Goal: Transaction & Acquisition: Purchase product/service

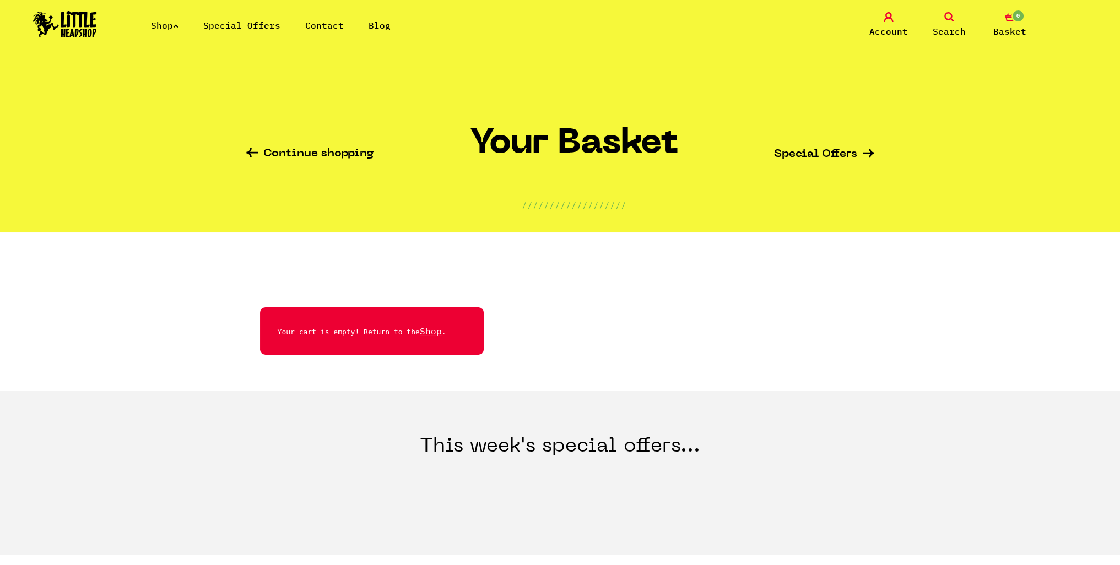
click at [941, 24] on link "Search" at bounding box center [949, 25] width 55 height 26
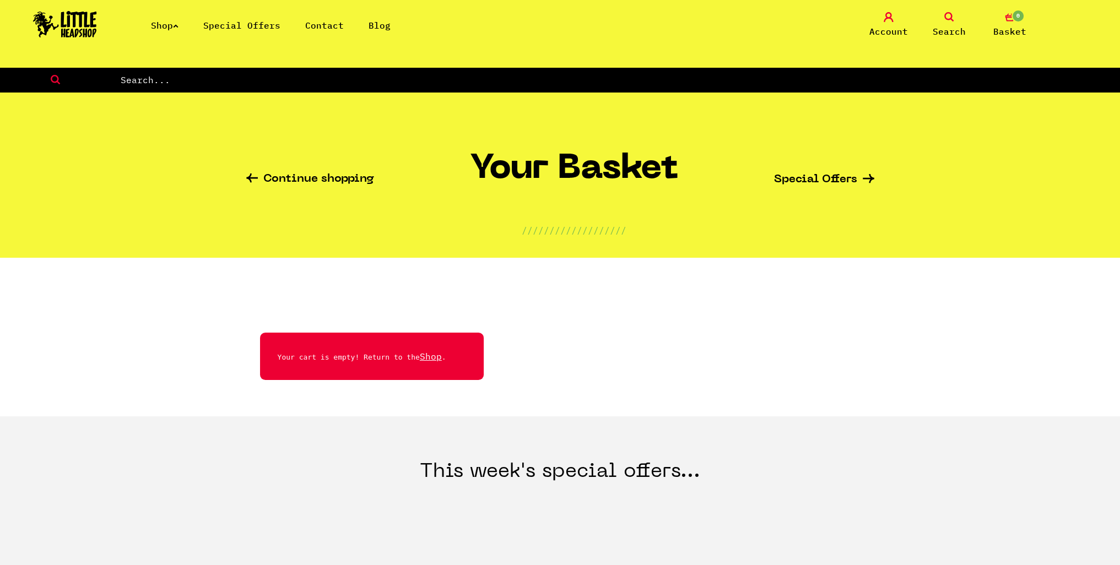
click at [767, 84] on input "text" at bounding box center [620, 80] width 1001 height 14
type input "Shine"
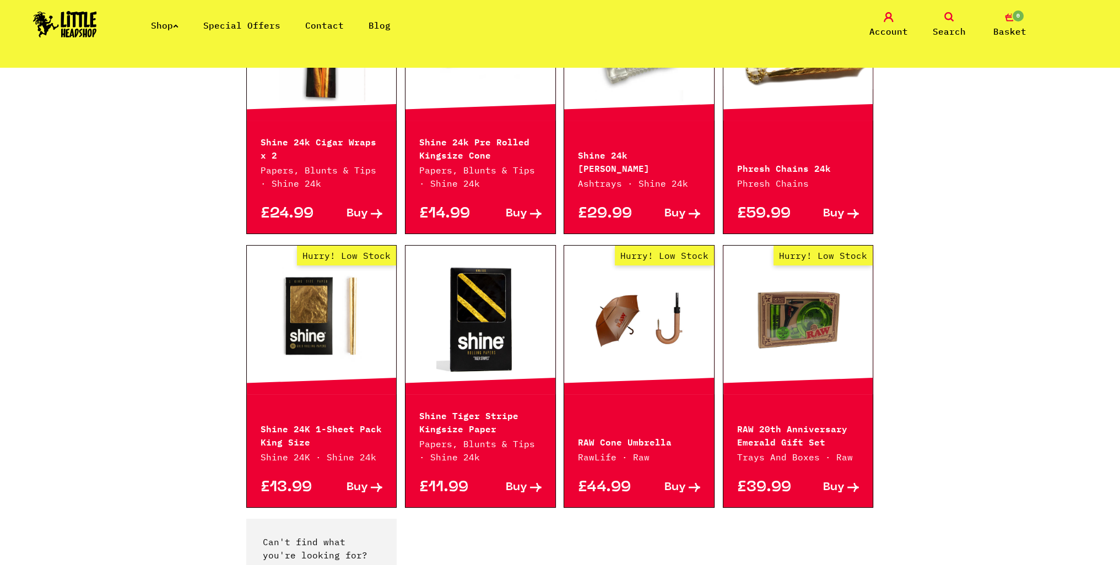
scroll to position [716, 0]
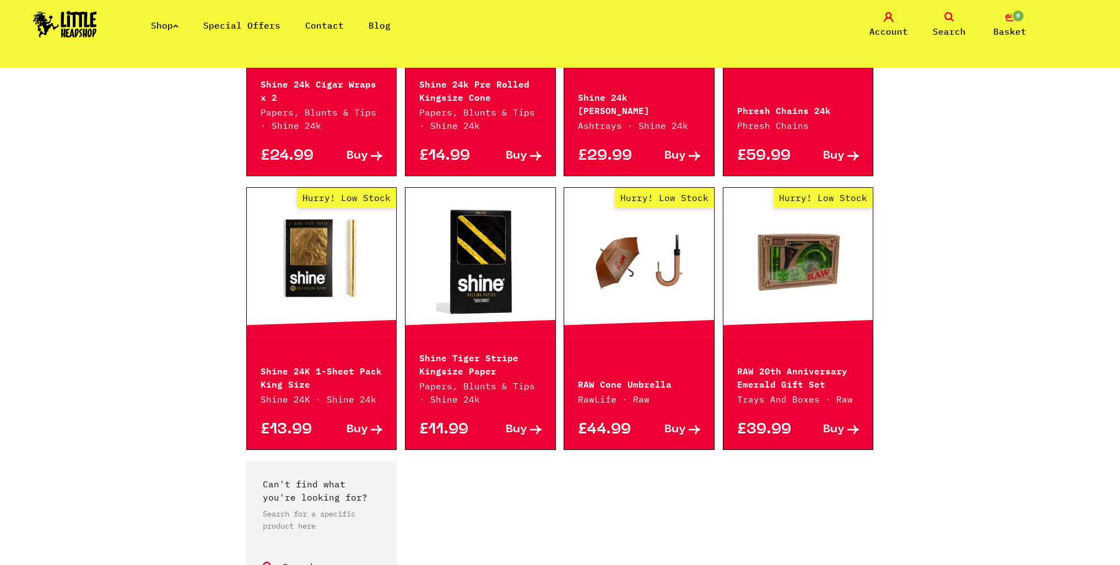
click at [379, 426] on icon at bounding box center [377, 429] width 12 height 9
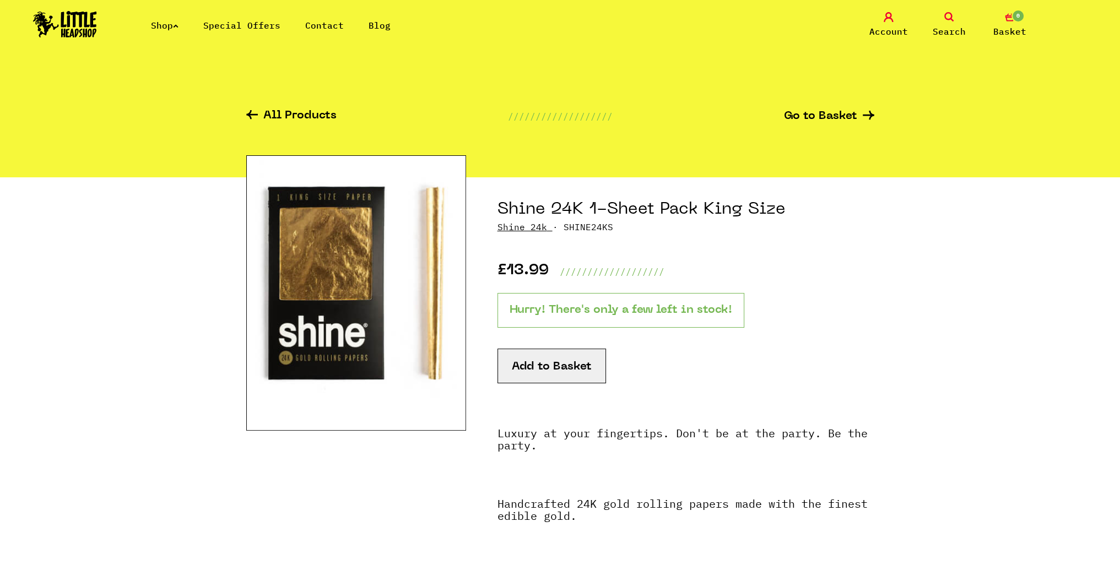
click at [533, 367] on button "Add to Basket" at bounding box center [552, 366] width 109 height 35
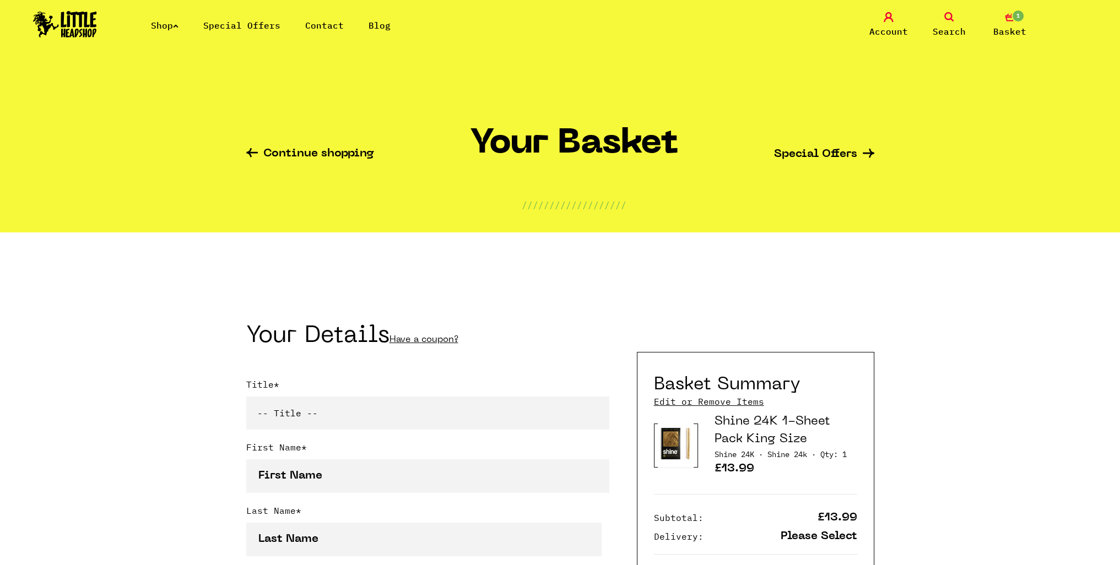
click at [942, 28] on span "Search" at bounding box center [949, 31] width 33 height 13
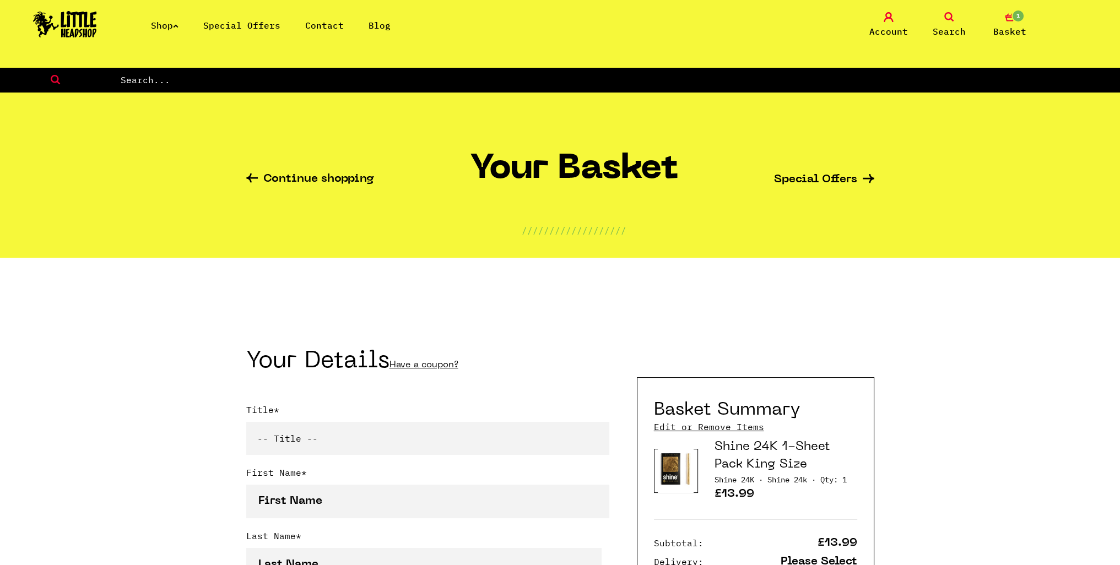
click at [381, 75] on input "text" at bounding box center [620, 80] width 1001 height 14
type input "lyrical"
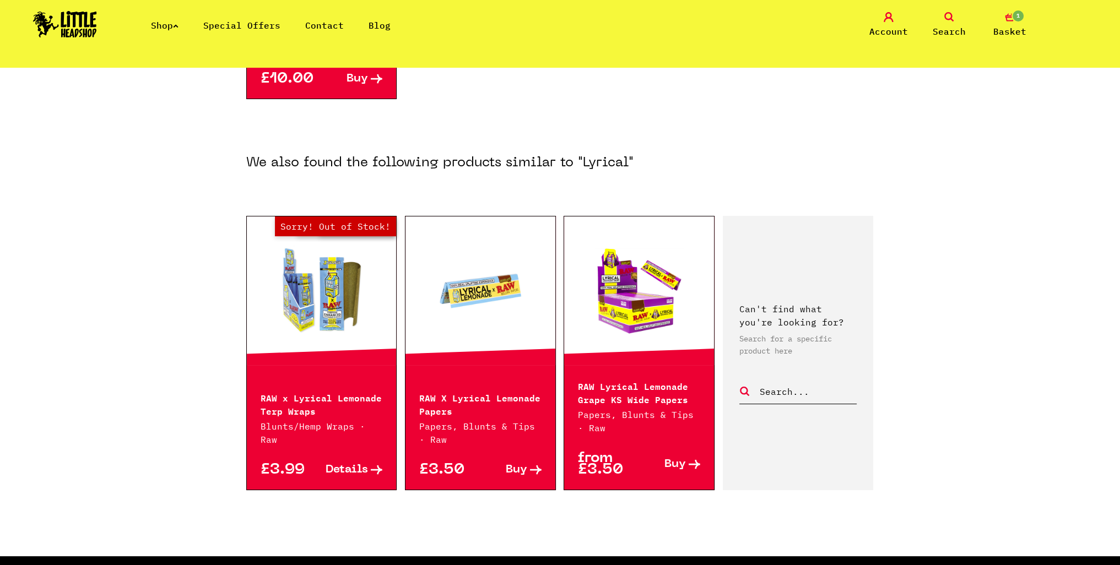
scroll to position [551, 0]
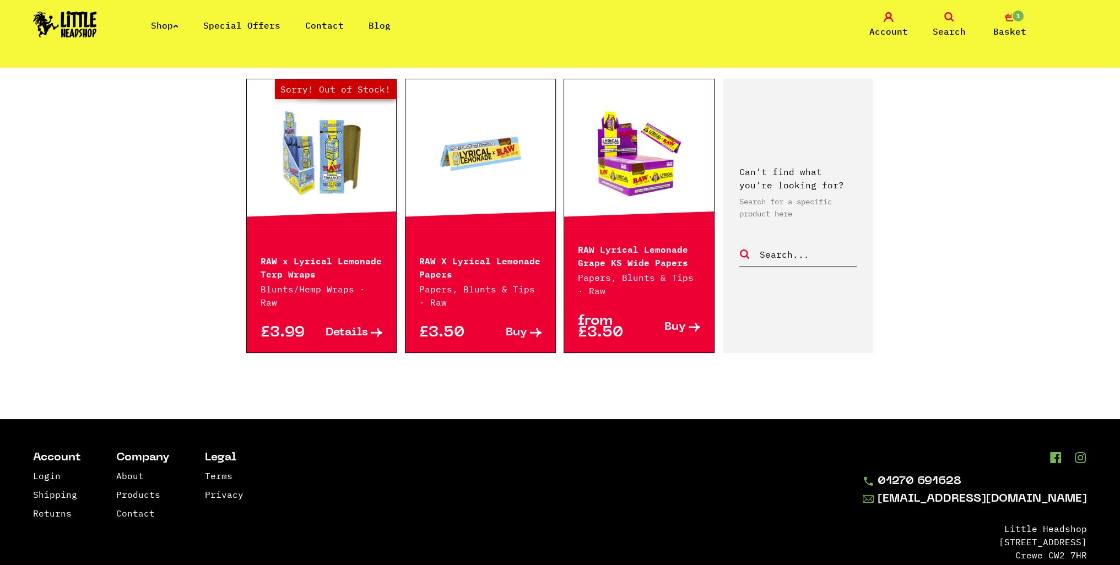
click at [533, 333] on icon at bounding box center [536, 332] width 12 height 9
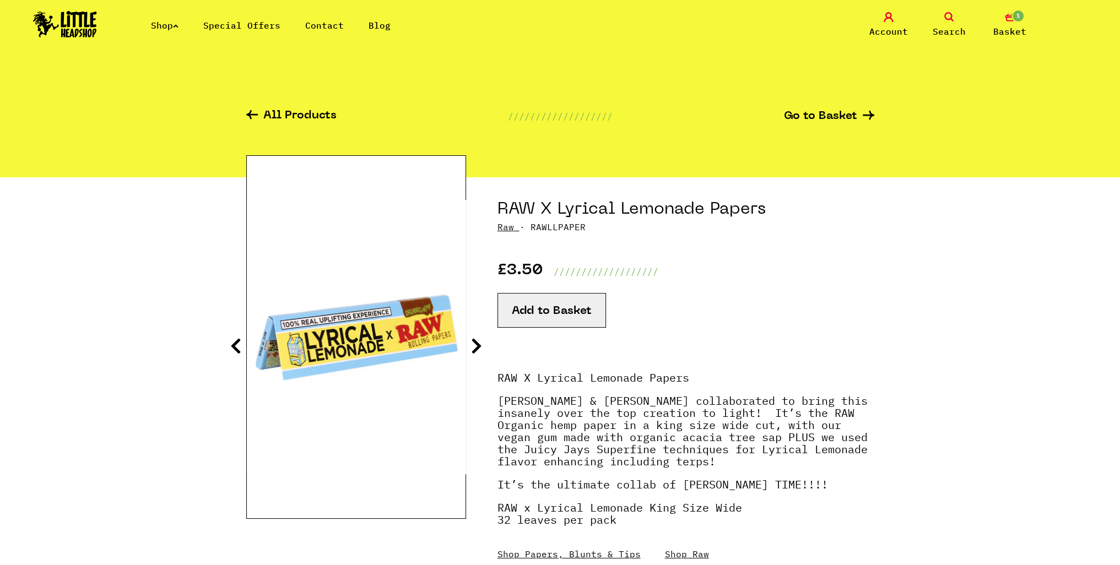
click at [534, 314] on button "Add to Basket" at bounding box center [552, 310] width 109 height 35
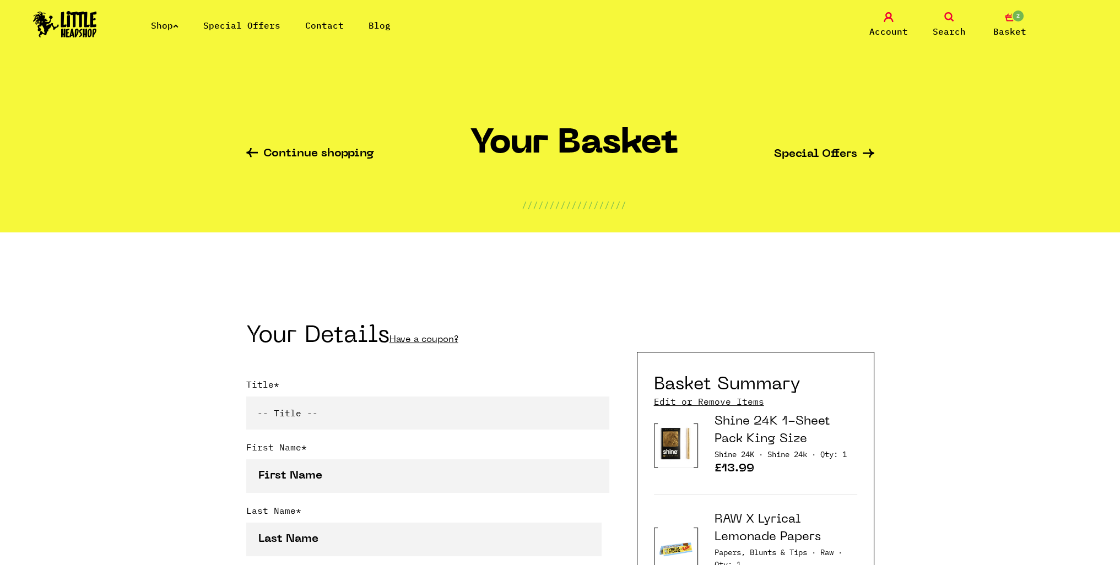
click at [229, 27] on link "Special Offers" at bounding box center [241, 25] width 77 height 11
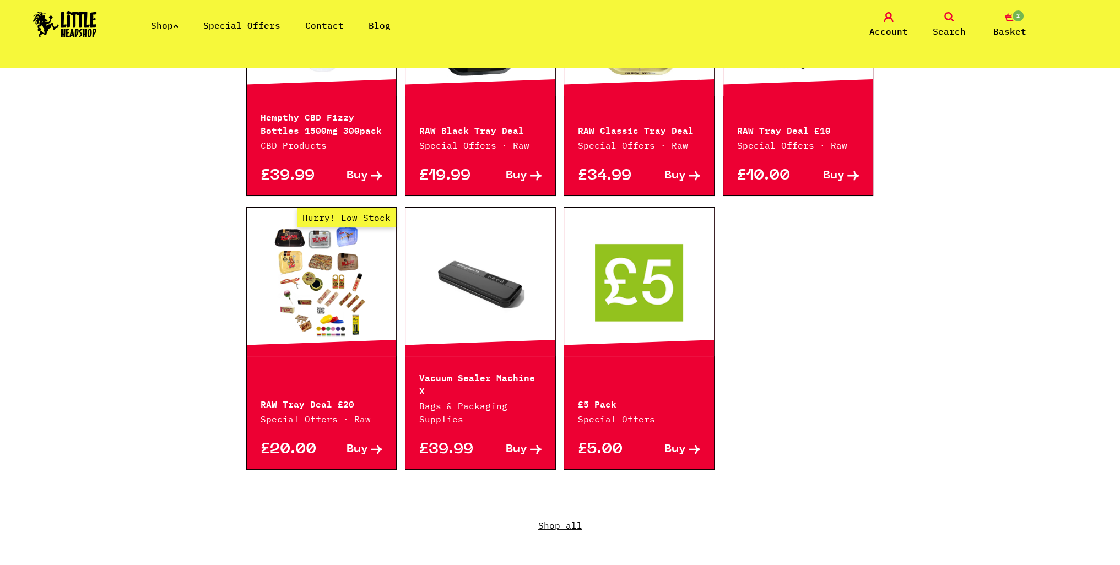
scroll to position [771, 0]
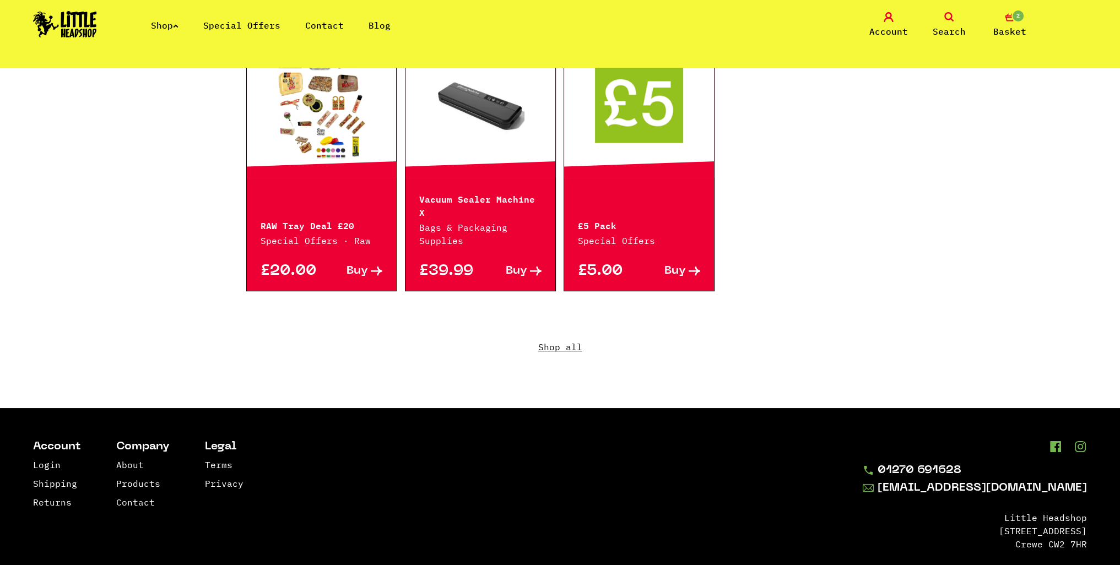
click at [566, 334] on link "Shop all" at bounding box center [560, 355] width 628 height 106
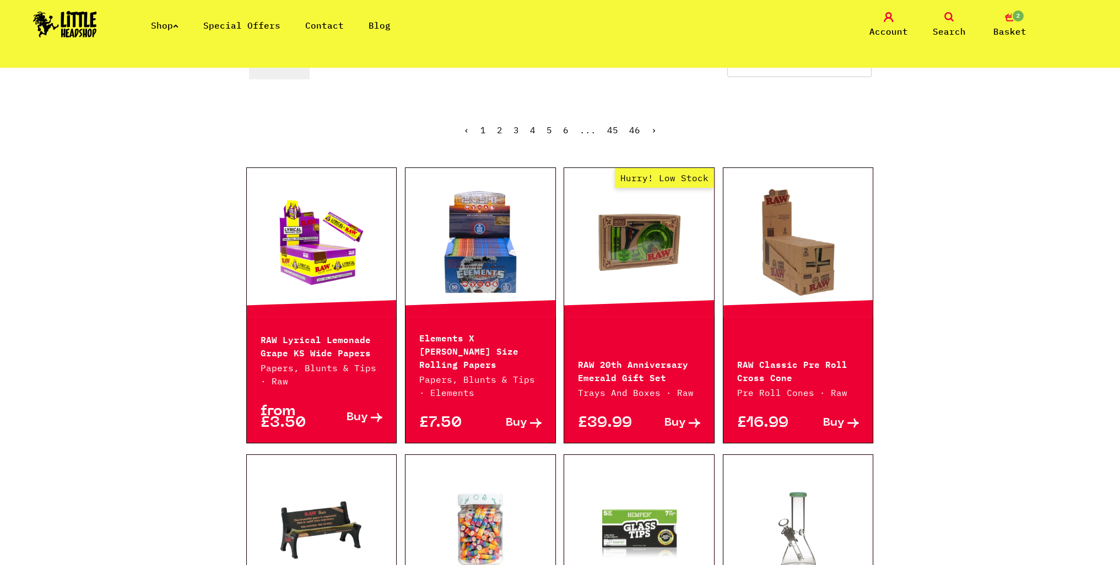
scroll to position [220, 0]
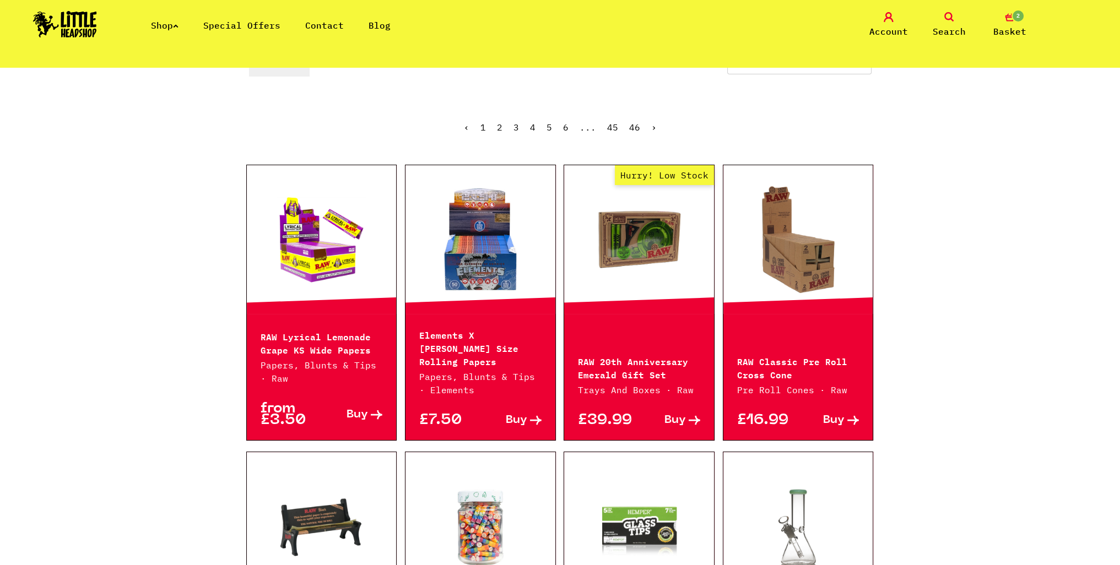
click at [652, 354] on p "RAW 20th Anniversary Emerald Gift Set" at bounding box center [639, 367] width 122 height 26
click at [644, 244] on link "Hurry! Low Stock" at bounding box center [639, 240] width 150 height 110
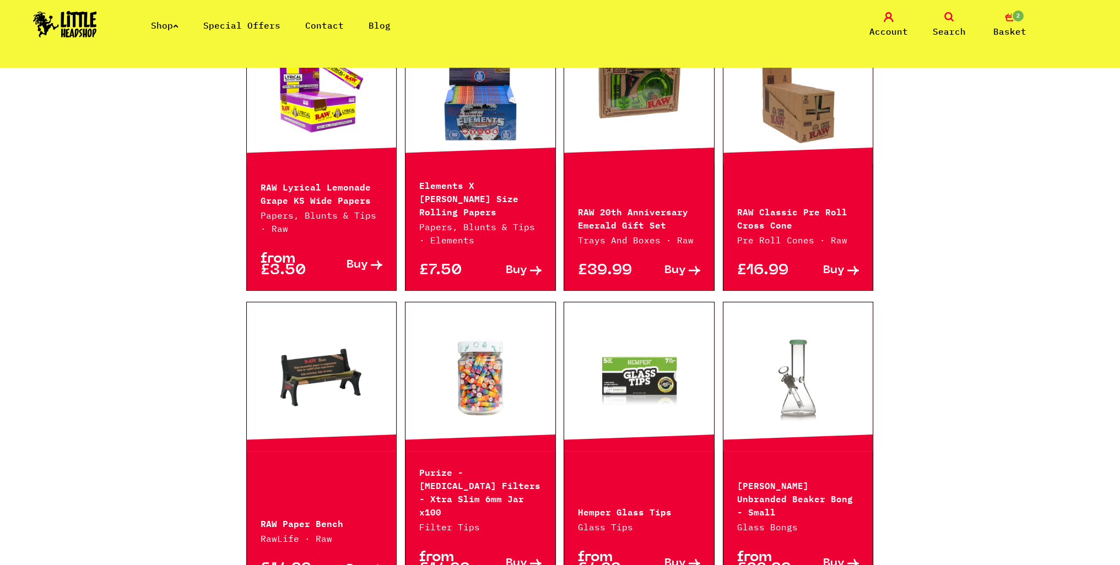
scroll to position [386, 0]
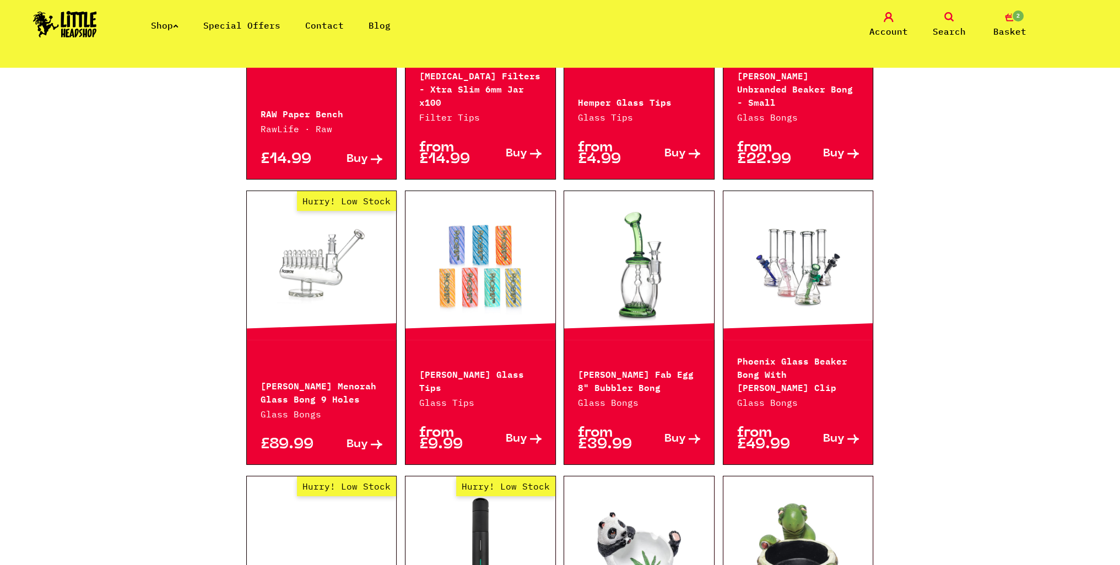
scroll to position [826, 0]
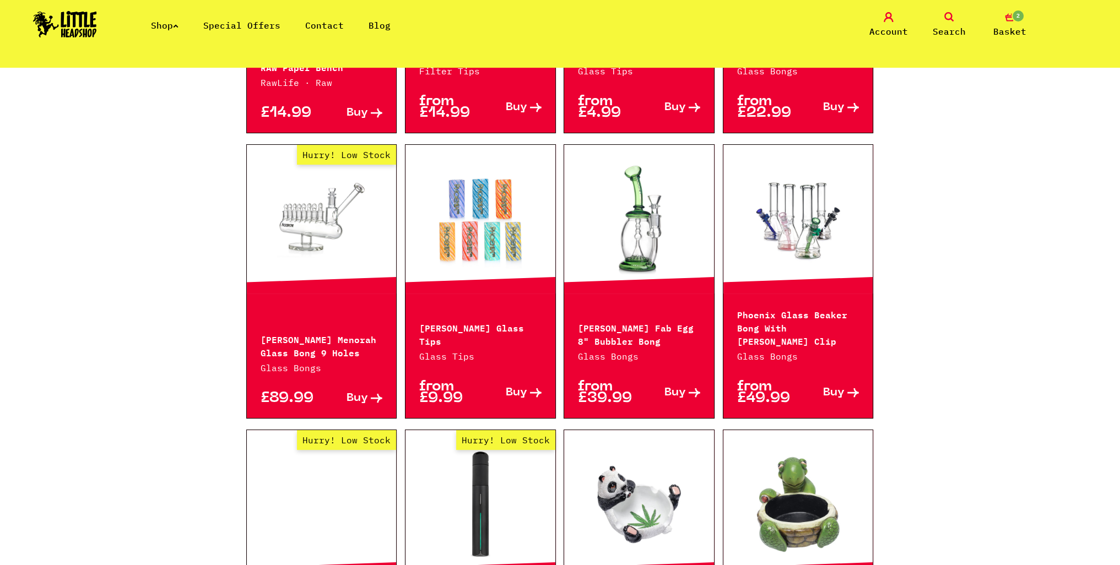
click at [646, 237] on link at bounding box center [639, 219] width 150 height 110
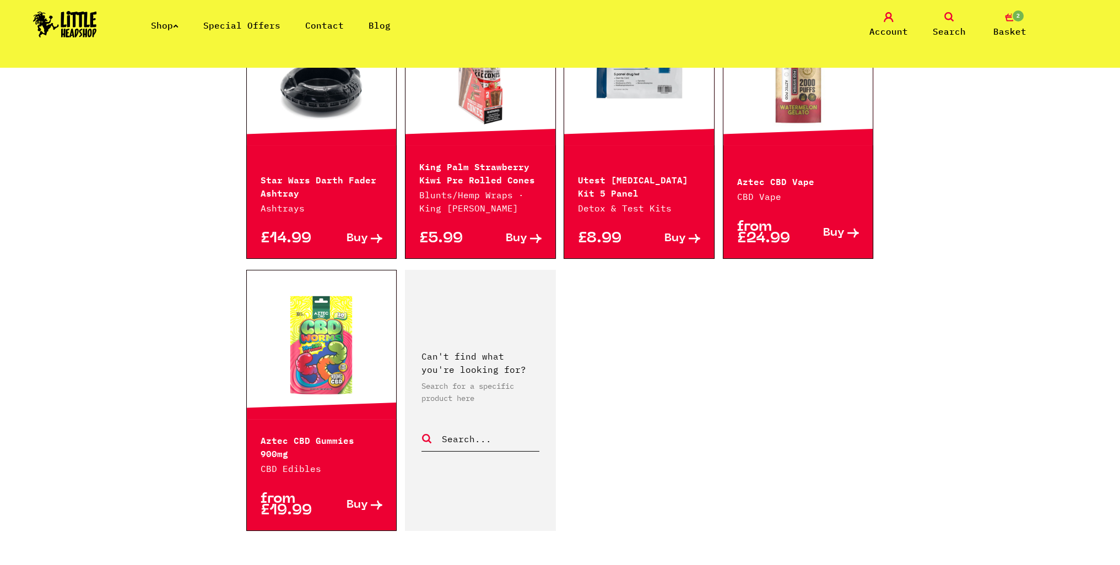
scroll to position [1598, 0]
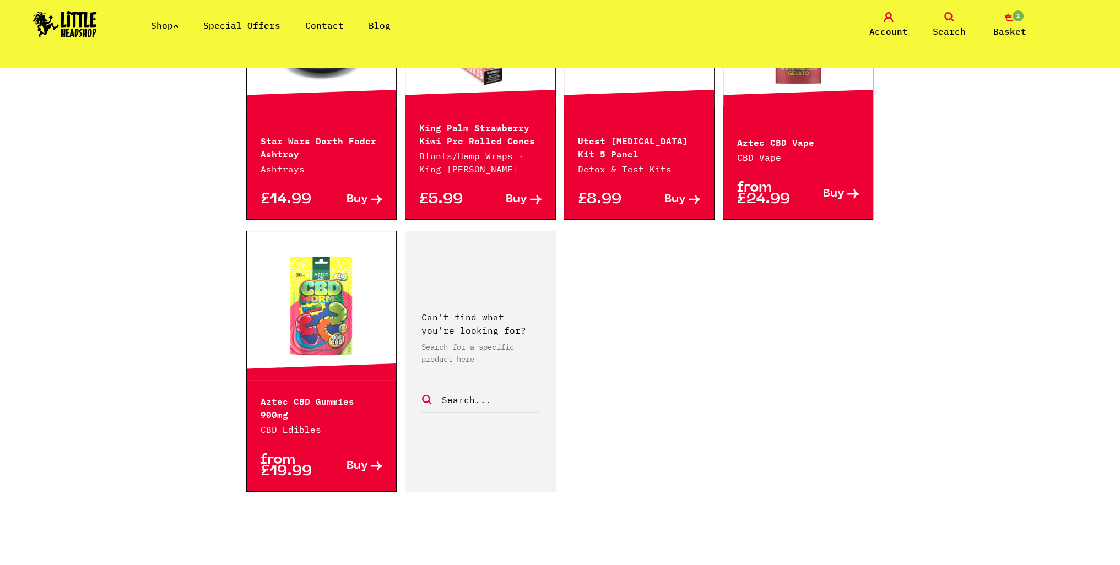
click at [535, 563] on link "4" at bounding box center [533, 568] width 6 height 11
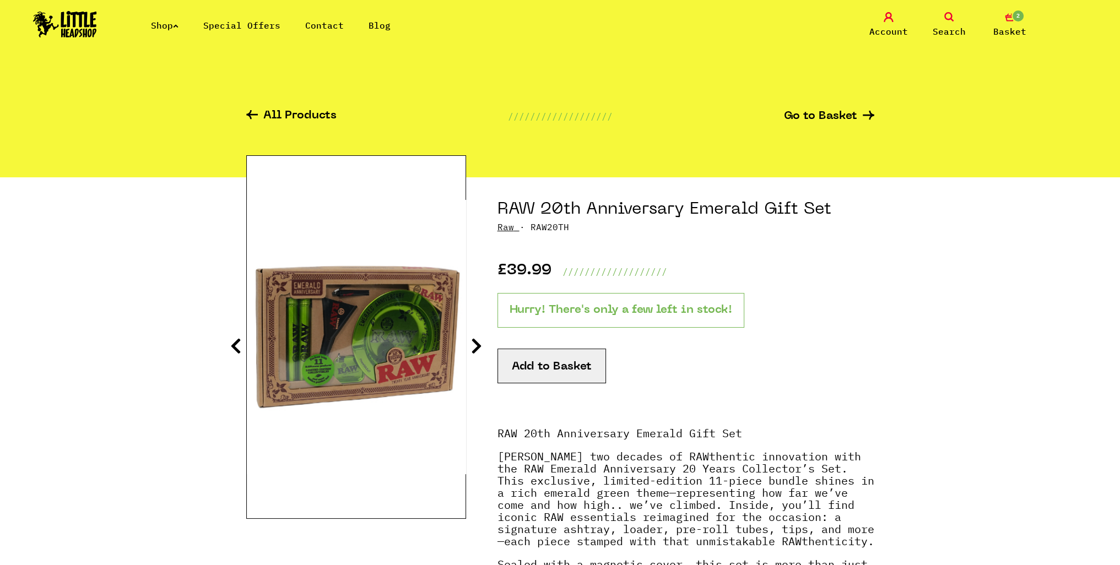
click at [476, 344] on icon at bounding box center [476, 346] width 11 height 18
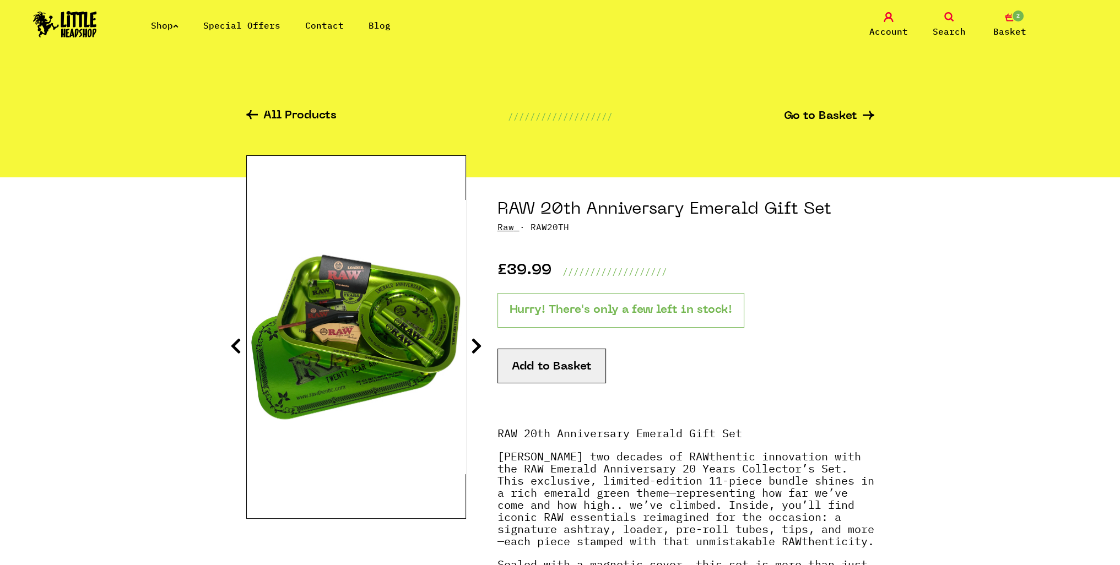
click at [477, 344] on icon at bounding box center [476, 346] width 11 height 18
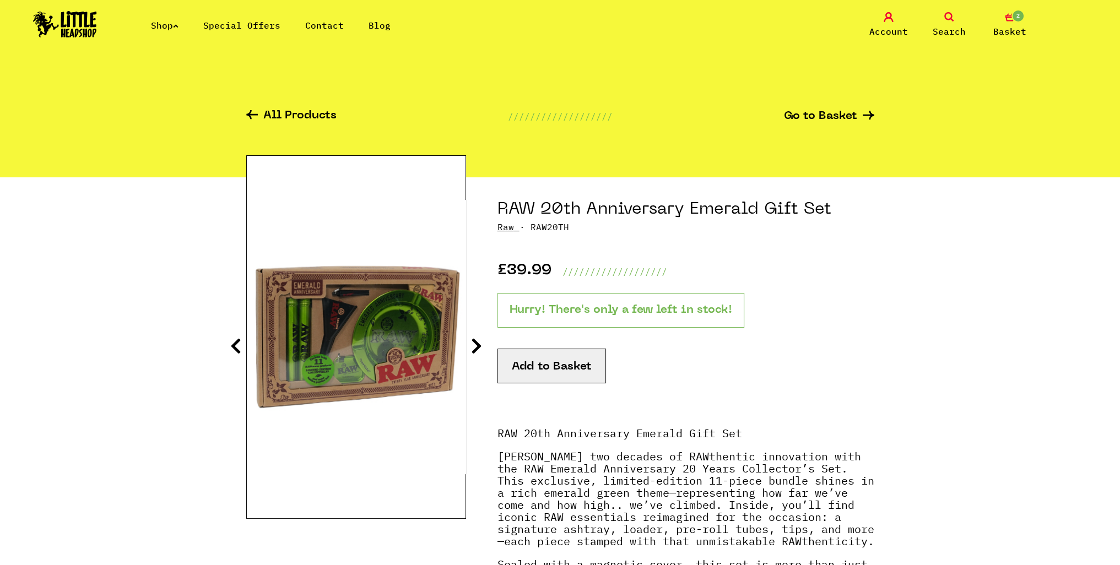
click at [477, 344] on icon at bounding box center [476, 346] width 11 height 18
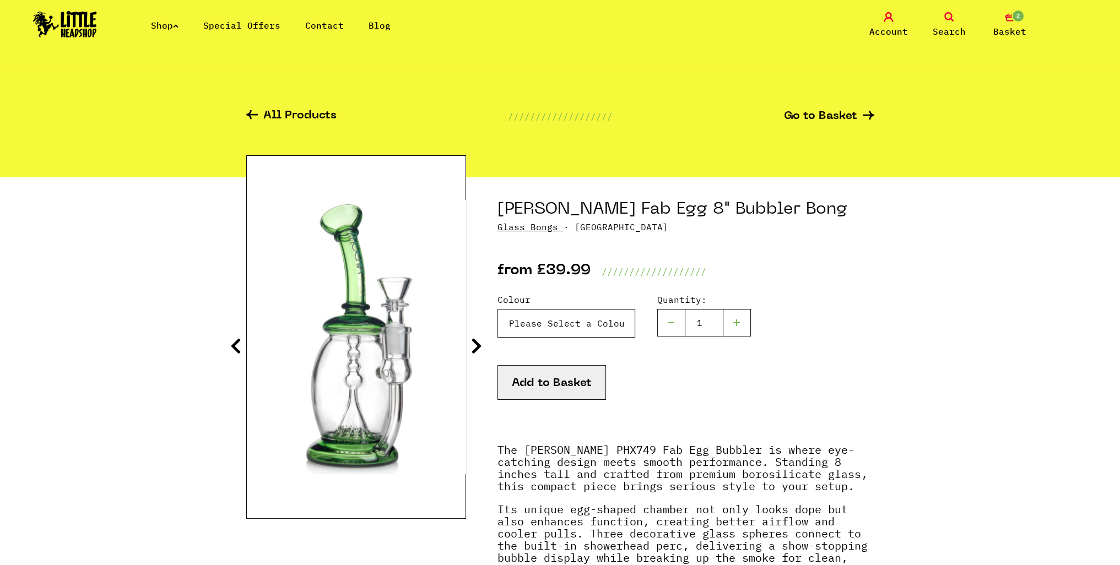
click at [596, 327] on select "Please Select a Colour Pink - £39.99 Green - £39.99 Blue - £39.99 Black - £39.99" at bounding box center [567, 323] width 138 height 29
select select "2005"
click at [498, 309] on select "Please Select a Colour Pink - £39.99 Green - £39.99 Blue - £39.99 Black - £39.99" at bounding box center [567, 323] width 138 height 29
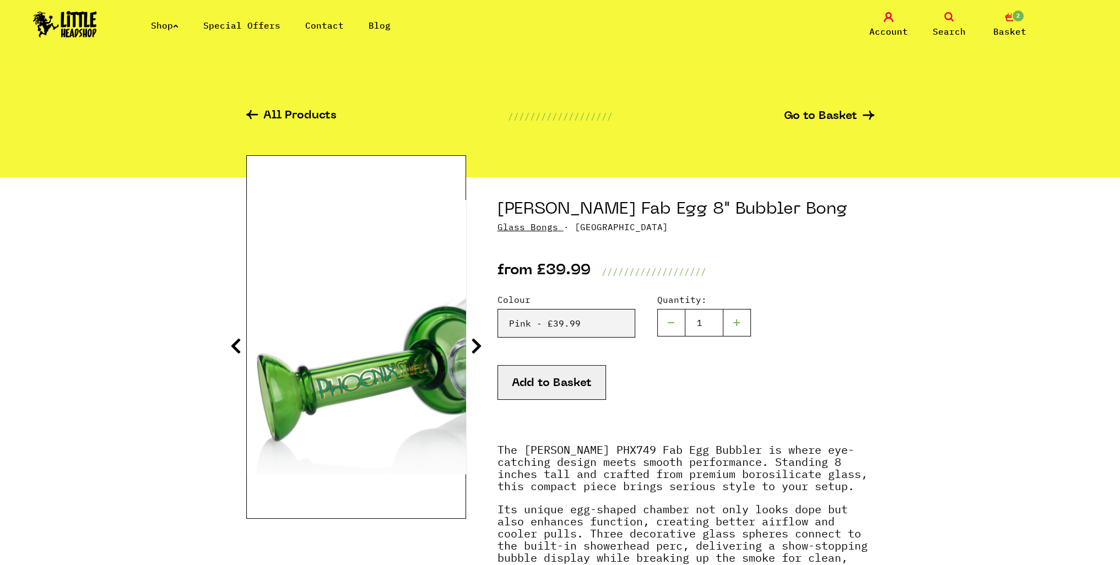
click at [472, 341] on icon at bounding box center [476, 346] width 11 height 18
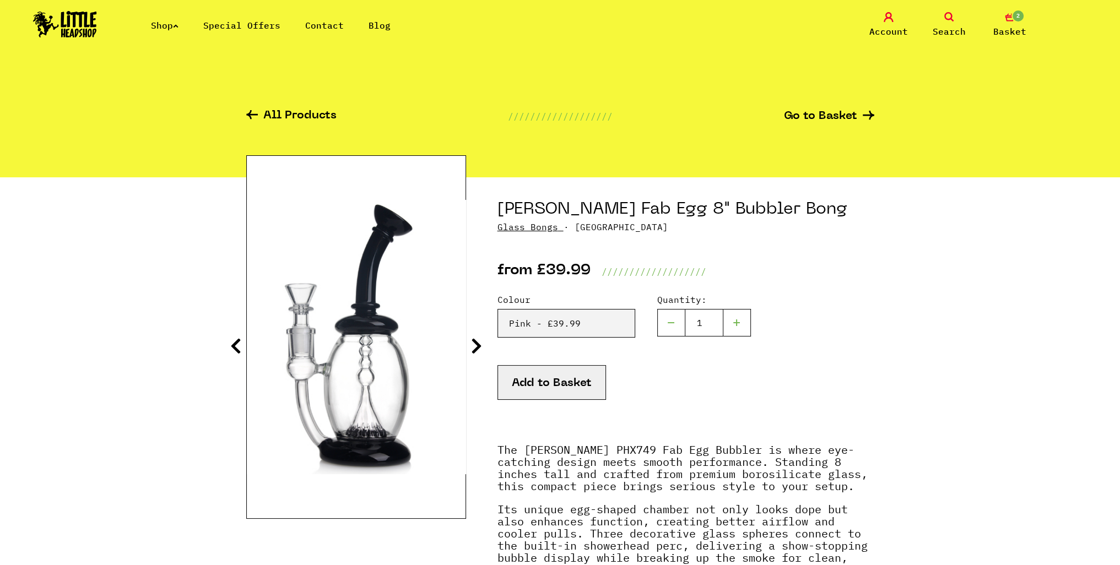
click at [472, 341] on icon at bounding box center [476, 346] width 11 height 18
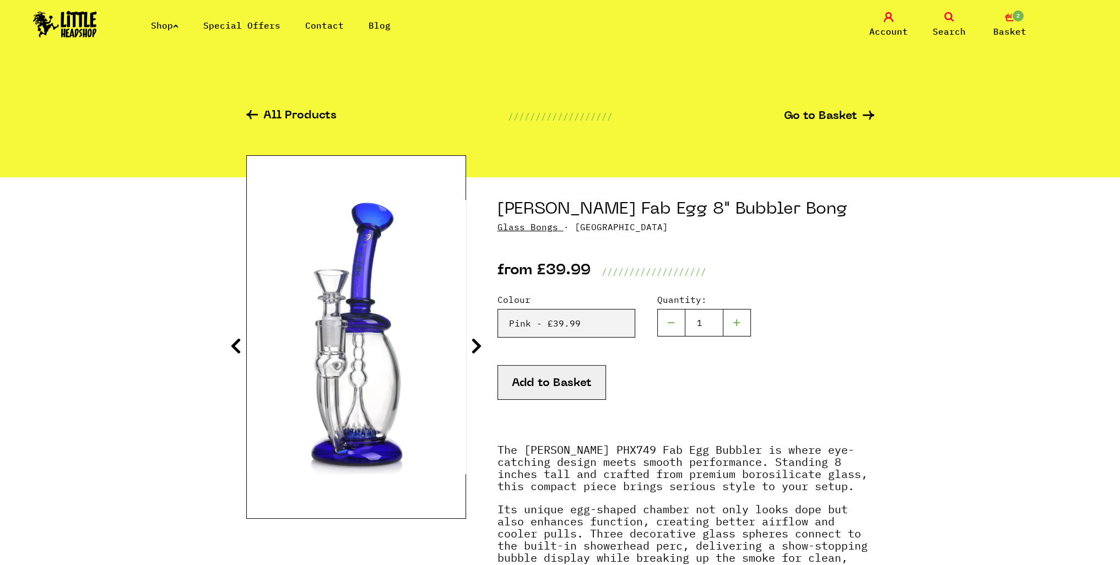
click at [472, 341] on icon at bounding box center [476, 346] width 11 height 18
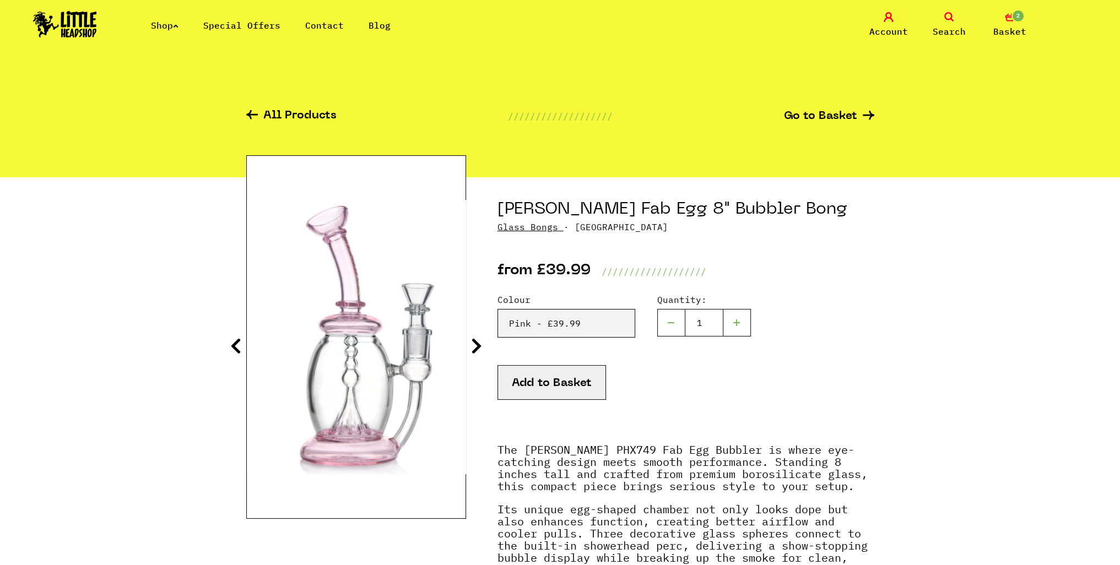
click at [473, 341] on icon at bounding box center [476, 346] width 11 height 18
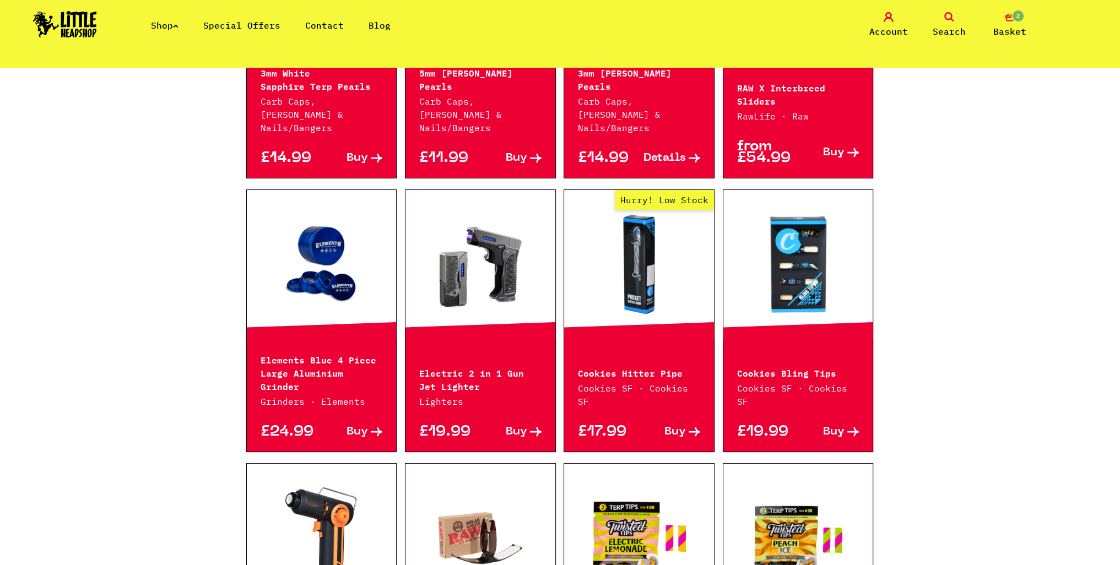
scroll to position [551, 0]
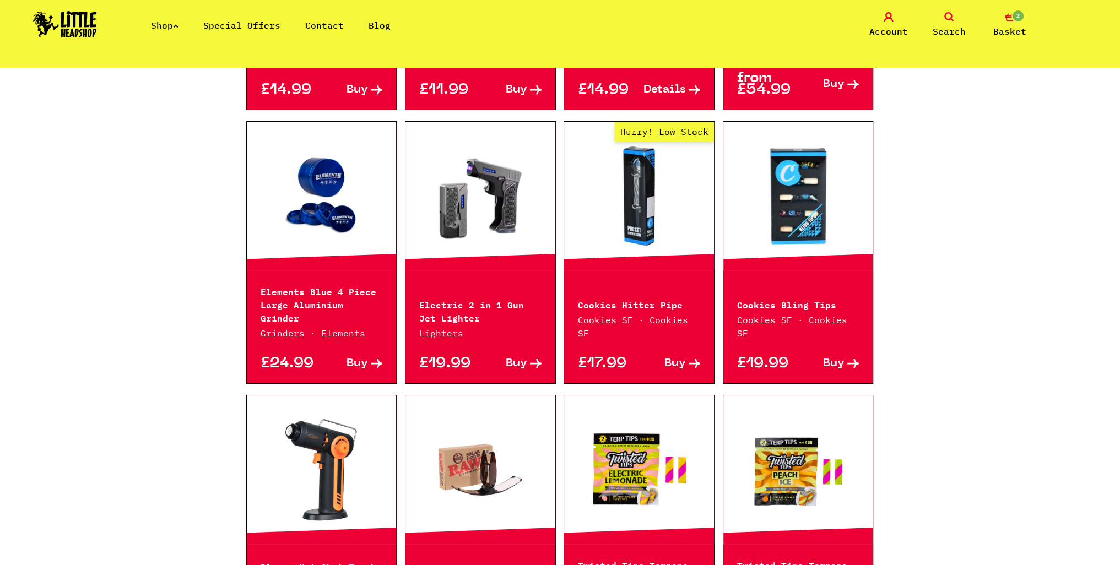
click at [954, 425] on div "Continue shopping The Shop //////////////////// Special Offers Category Select …" at bounding box center [560, 534] width 1120 height 2037
click at [967, 437] on div "Continue shopping The Shop //////////////////// Special Offers Category Select …" at bounding box center [560, 534] width 1120 height 2037
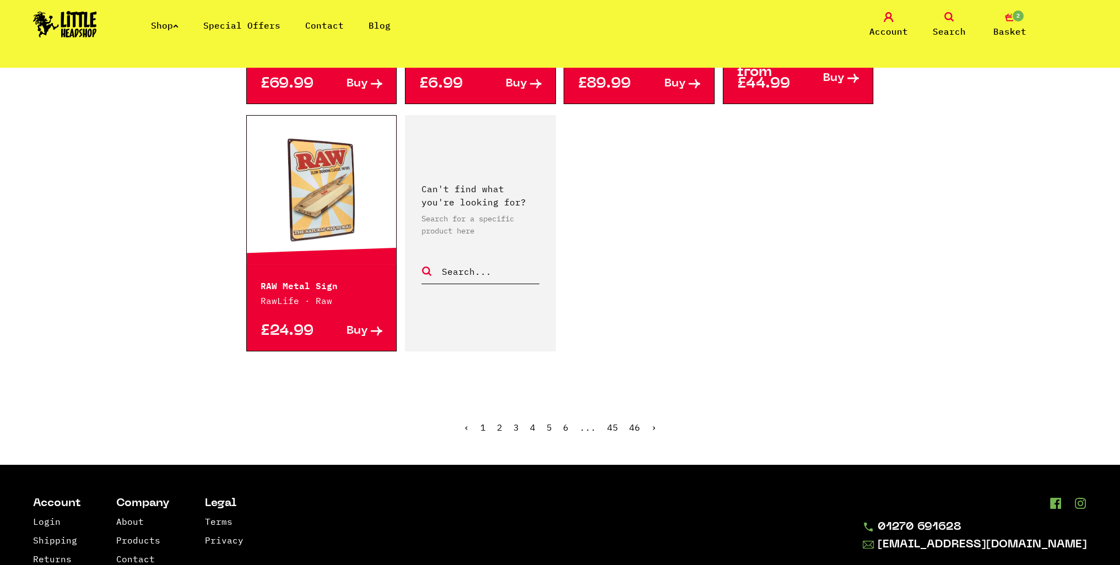
scroll to position [1653, 0]
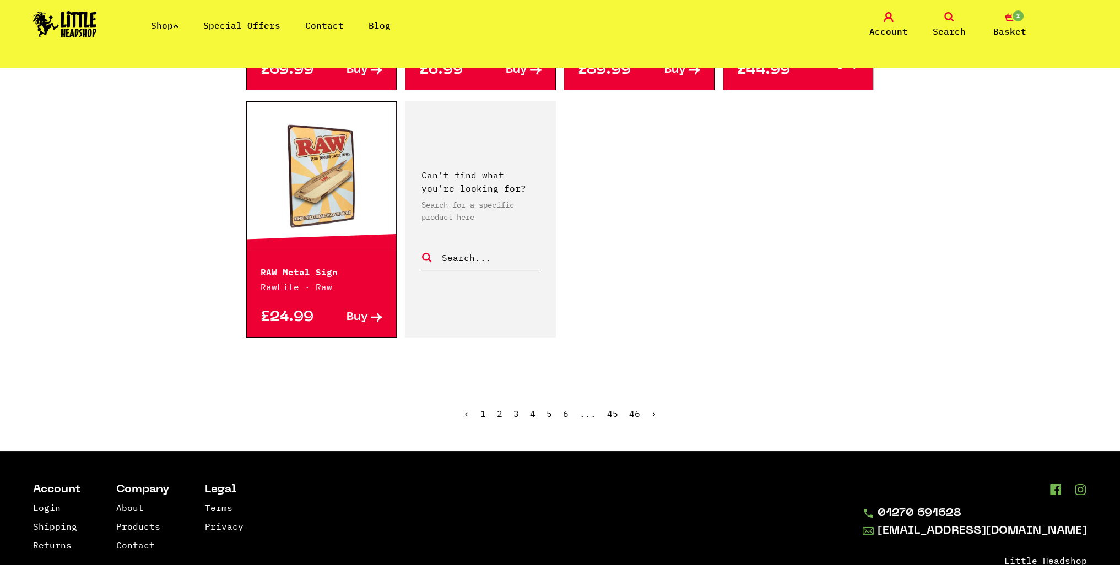
click at [547, 408] on link "5" at bounding box center [550, 413] width 6 height 11
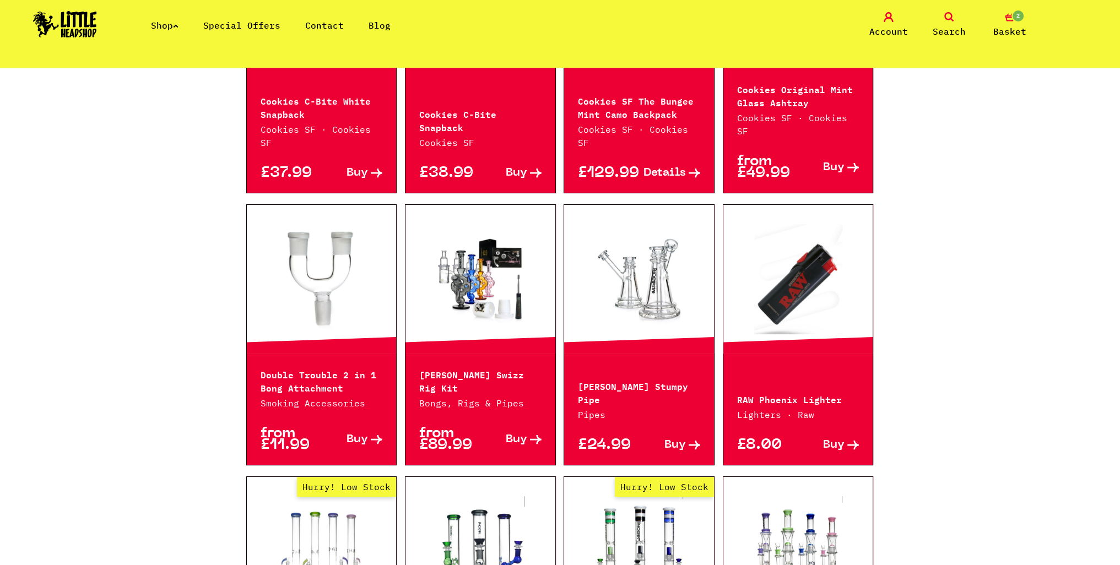
scroll to position [1047, 0]
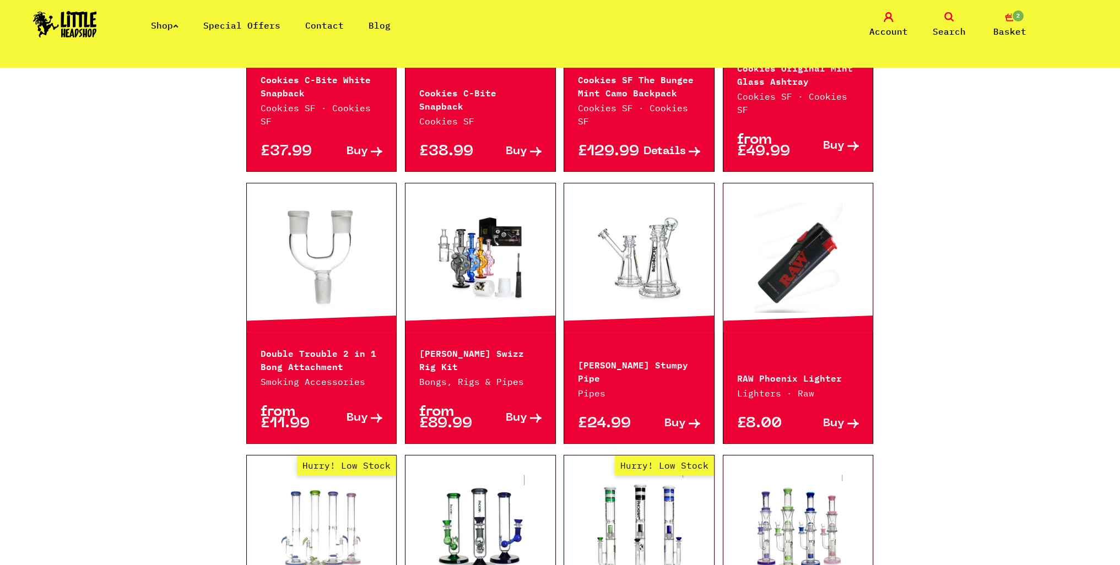
click at [33, 269] on div "Continue shopping The Shop //////////////////// Special Offers Category Select …" at bounding box center [560, 55] width 1120 height 2070
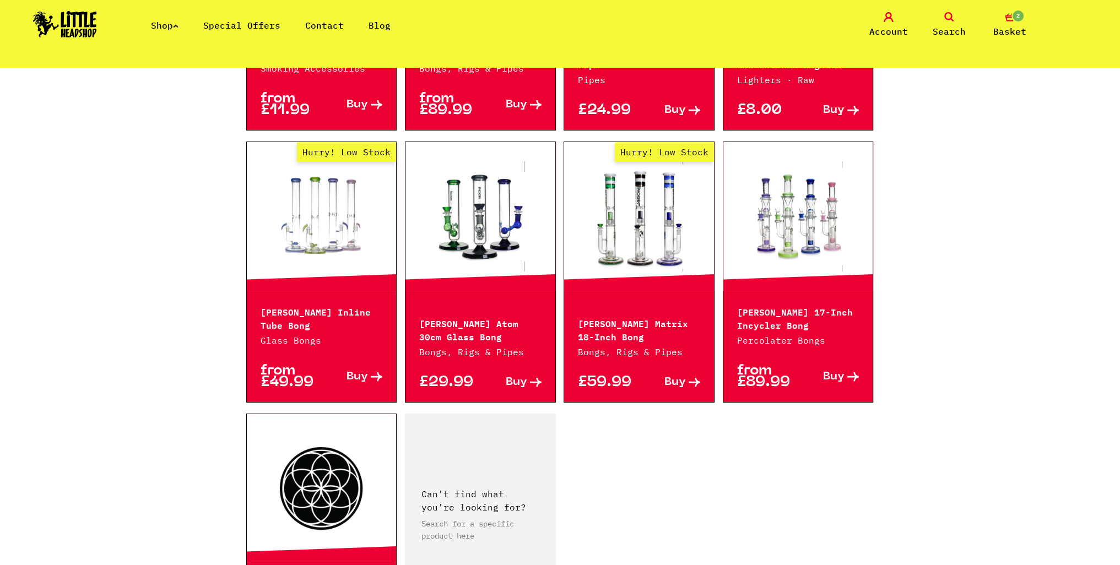
scroll to position [1598, 0]
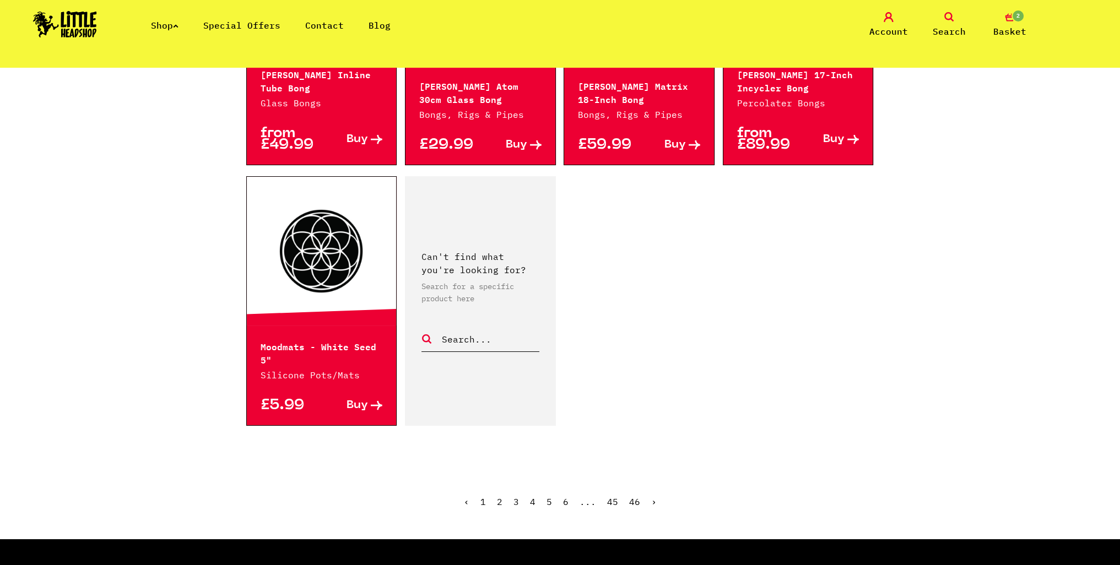
click at [567, 496] on link "6" at bounding box center [566, 501] width 6 height 11
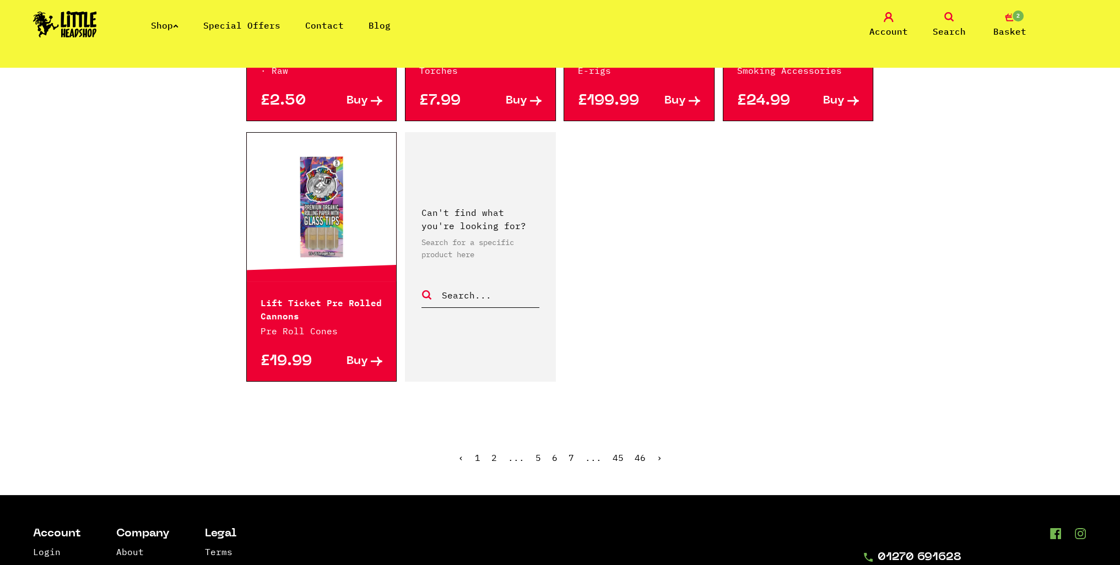
scroll to position [1653, 0]
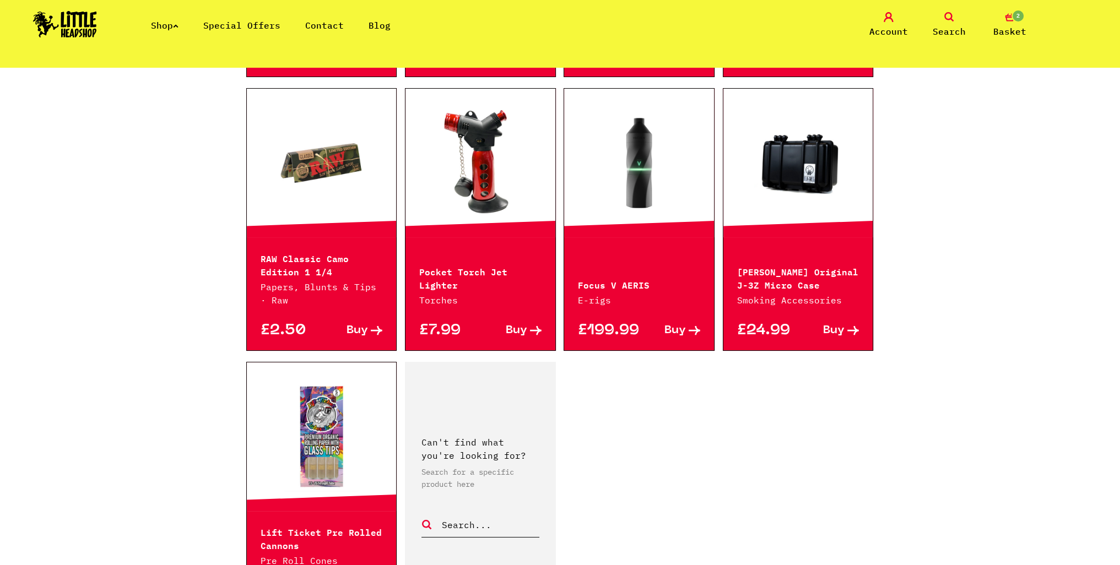
click at [958, 29] on span "Search" at bounding box center [949, 31] width 33 height 13
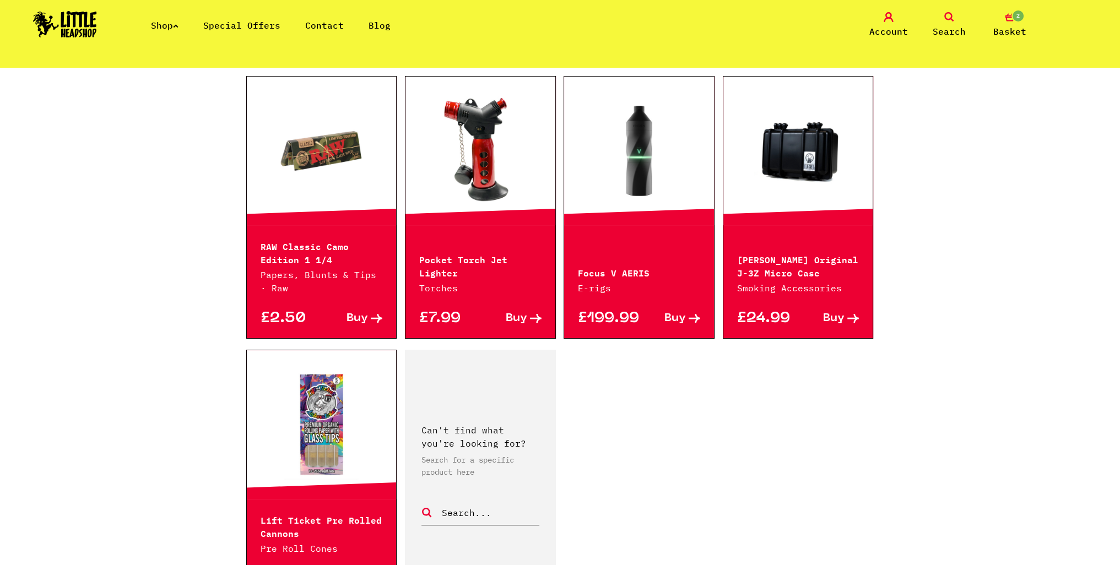
scroll to position [1403, 0]
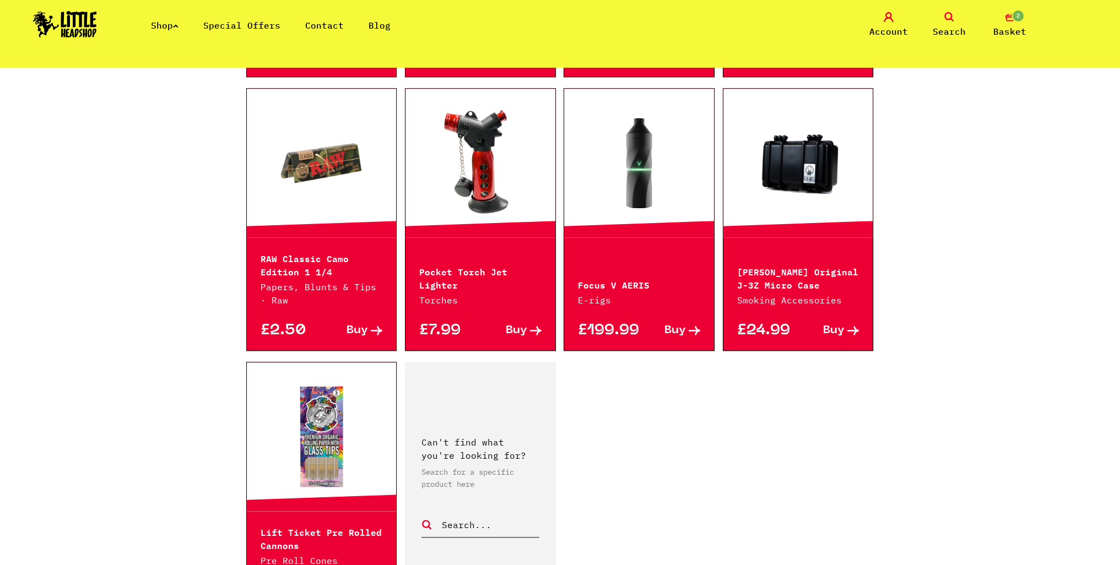
click at [948, 17] on icon at bounding box center [949, 17] width 10 height 10
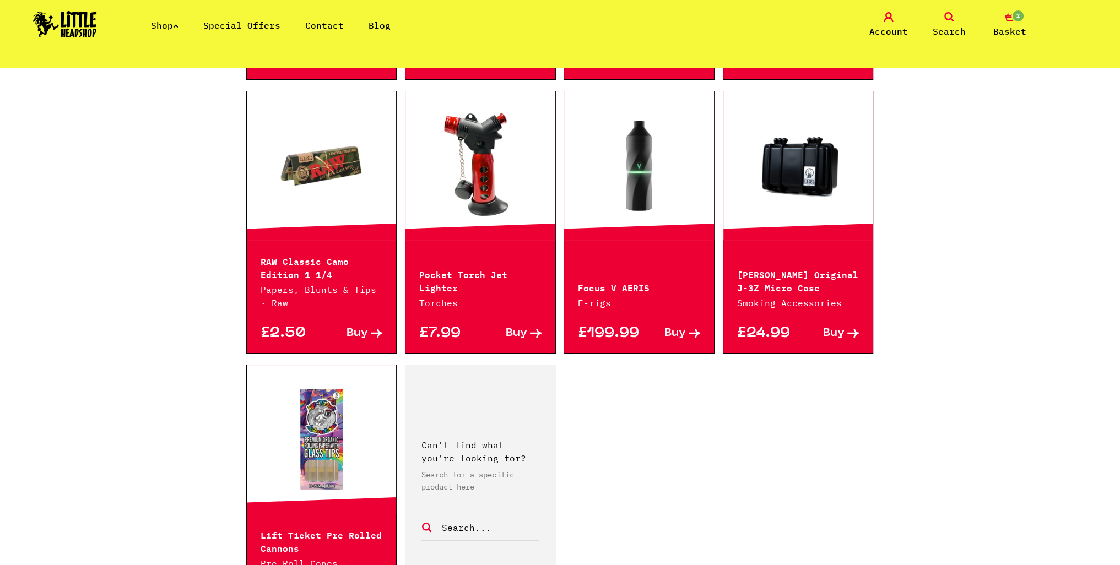
scroll to position [1377, 0]
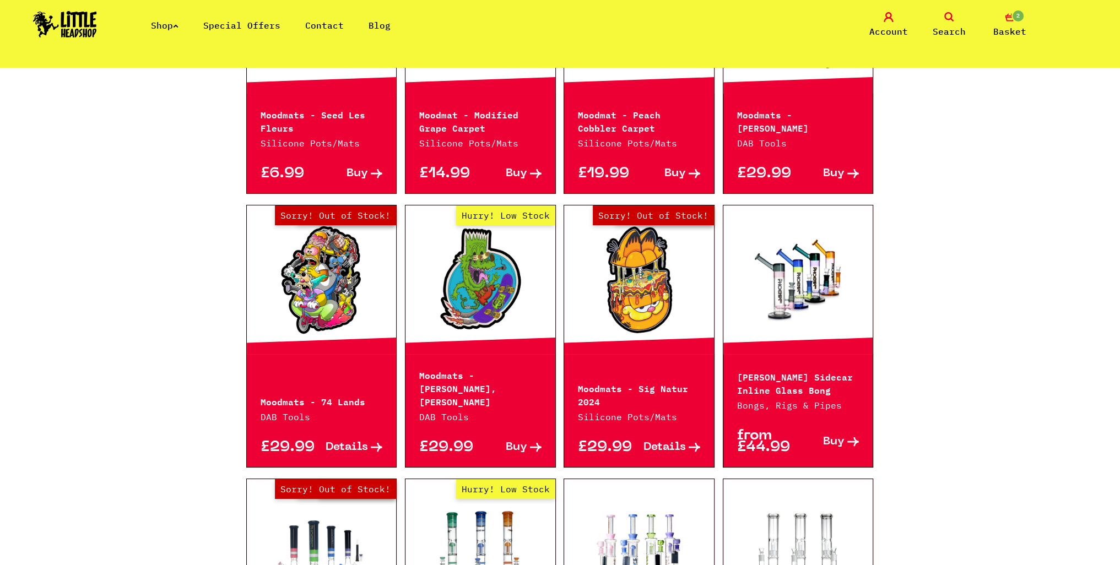
scroll to position [0, 0]
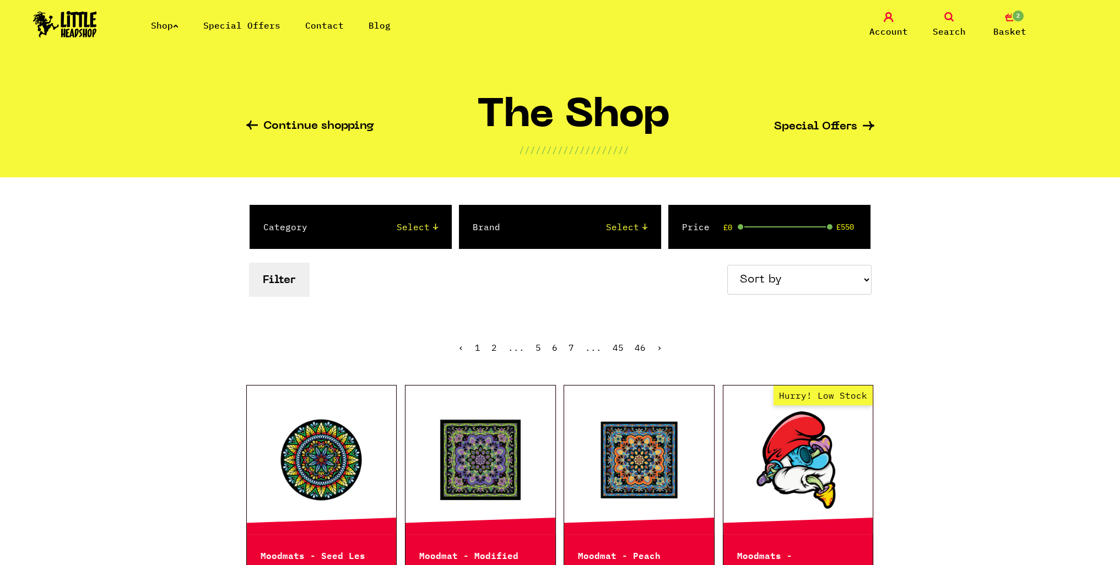
click at [952, 28] on span "Search" at bounding box center [949, 31] width 33 height 13
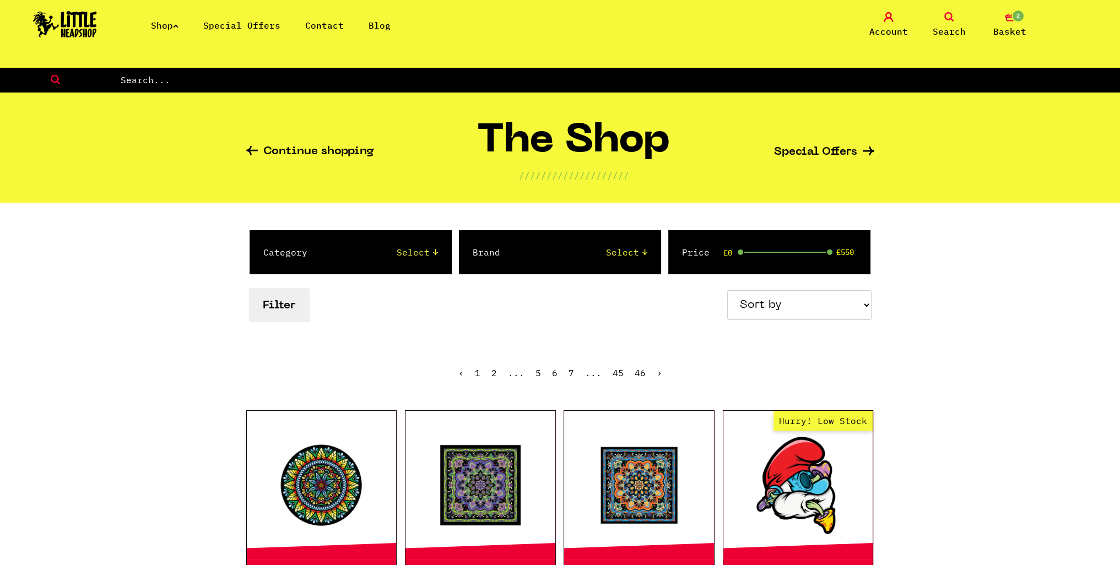
click at [434, 79] on input "text" at bounding box center [620, 80] width 1001 height 14
type input "lift ticket"
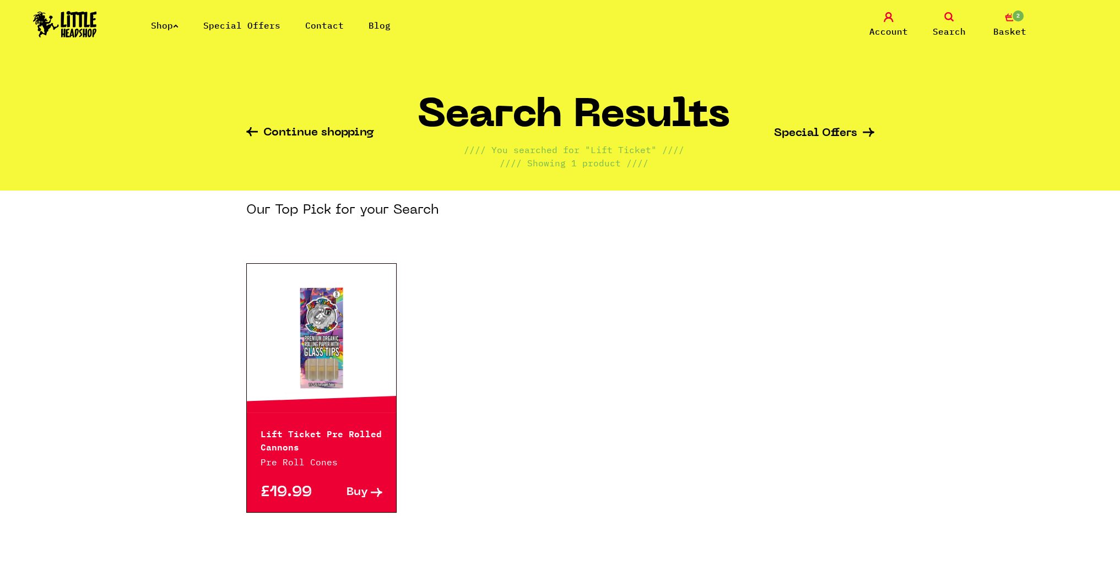
click at [312, 358] on link at bounding box center [322, 338] width 150 height 110
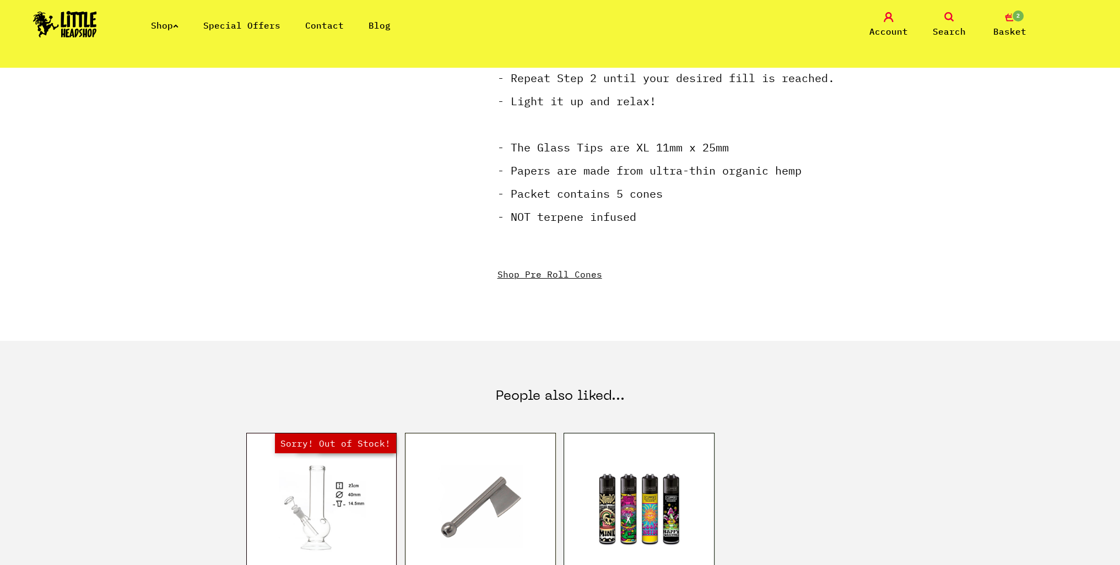
scroll to position [275, 0]
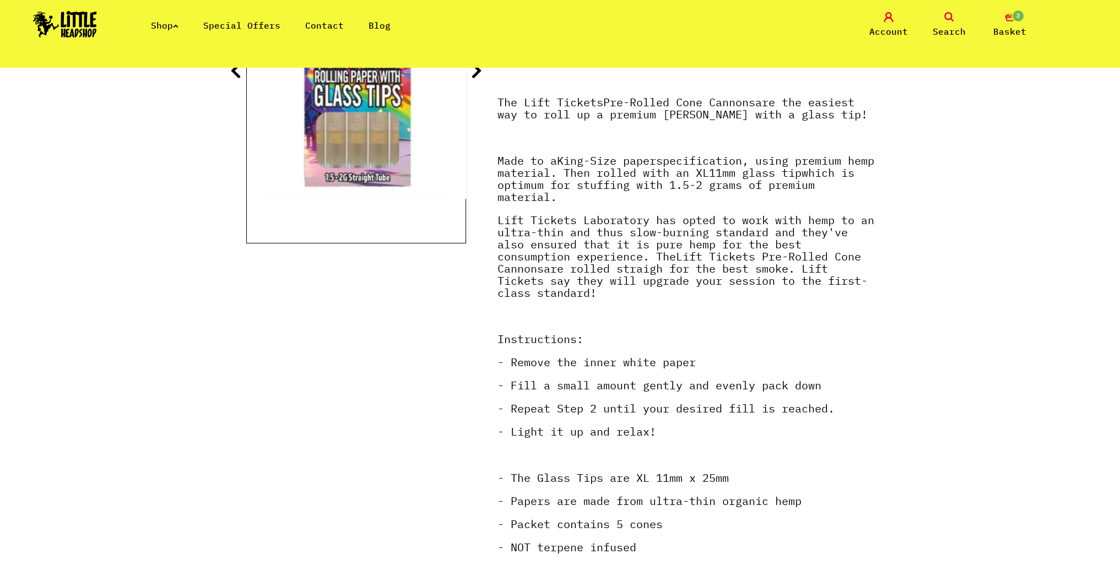
drag, startPoint x: 1093, startPoint y: 314, endPoint x: 1083, endPoint y: 315, distance: 9.4
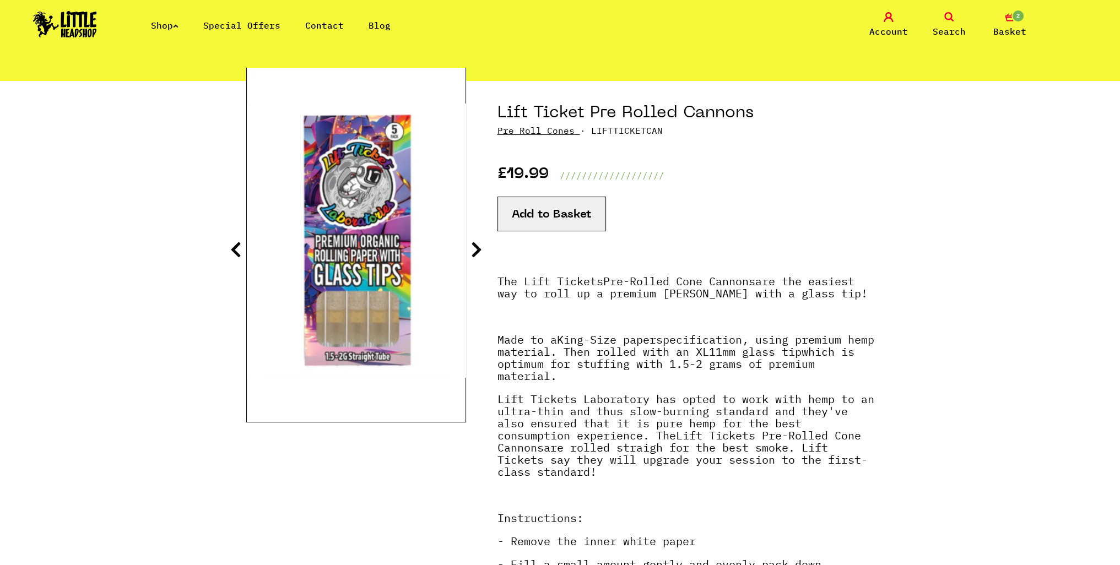
scroll to position [0, 0]
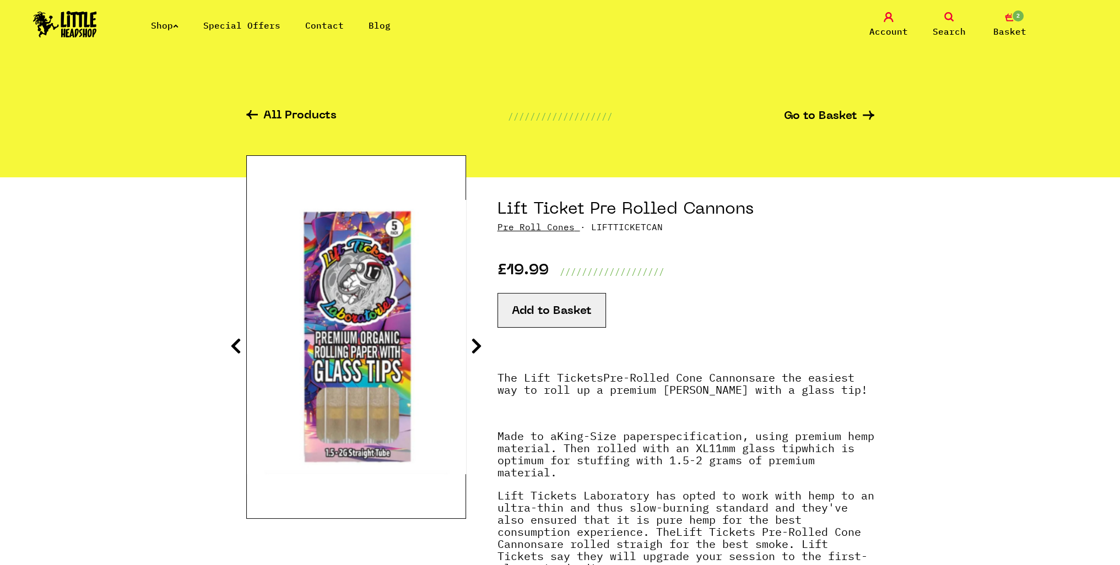
click at [955, 26] on span "Search" at bounding box center [949, 31] width 33 height 13
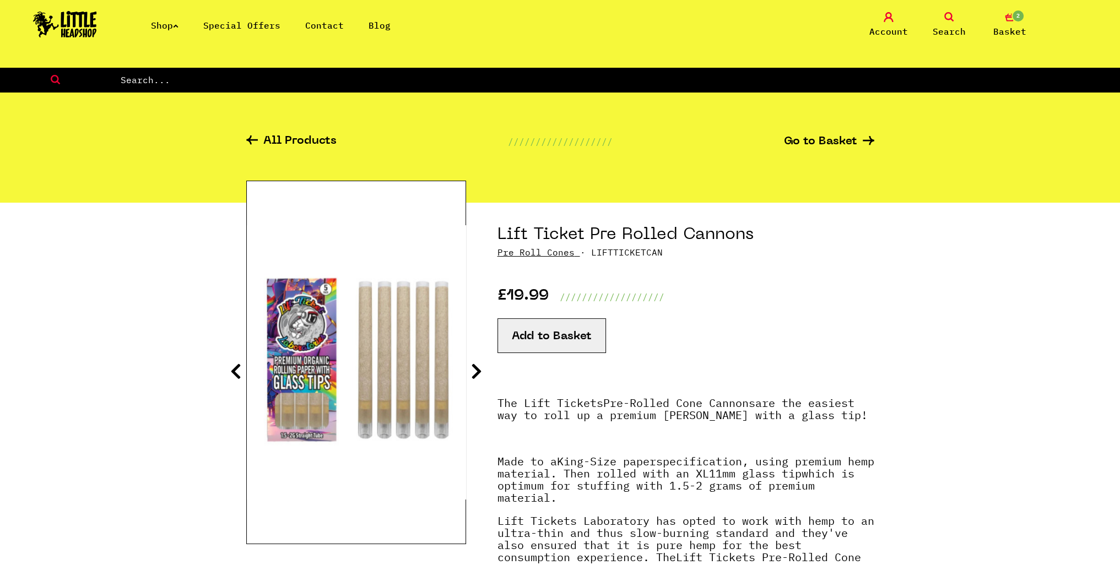
click at [173, 27] on link "Shop" at bounding box center [165, 25] width 28 height 11
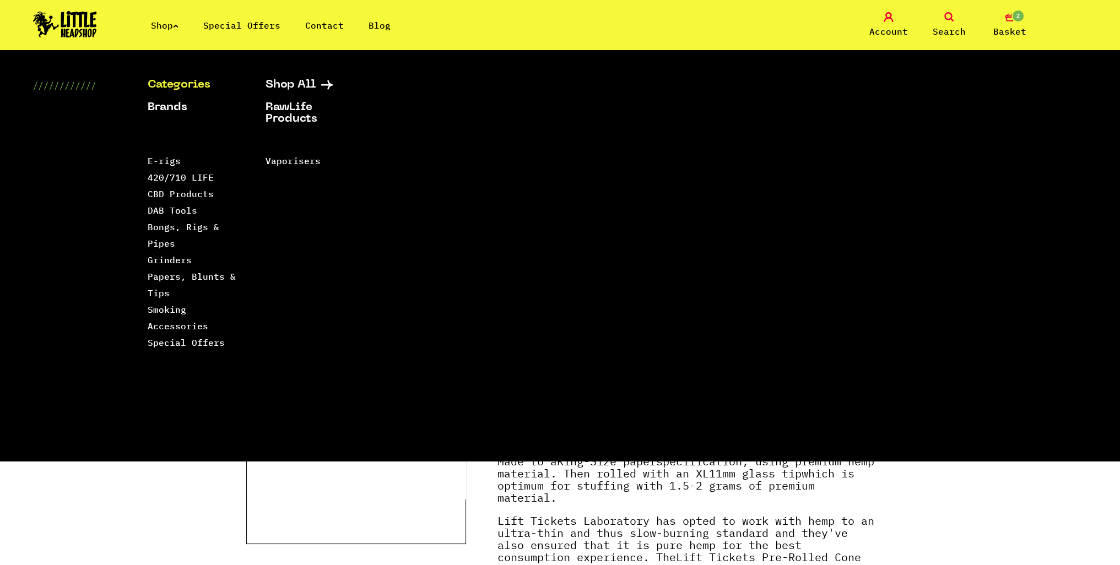
click at [239, 29] on link "Special Offers" at bounding box center [241, 25] width 77 height 11
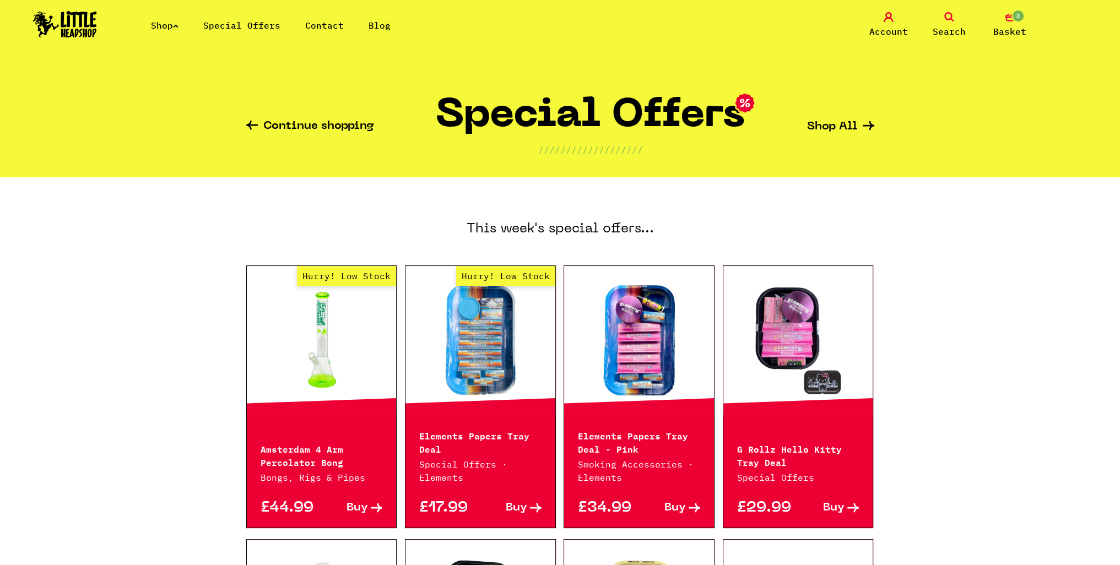
click at [955, 27] on span "Search" at bounding box center [949, 31] width 33 height 13
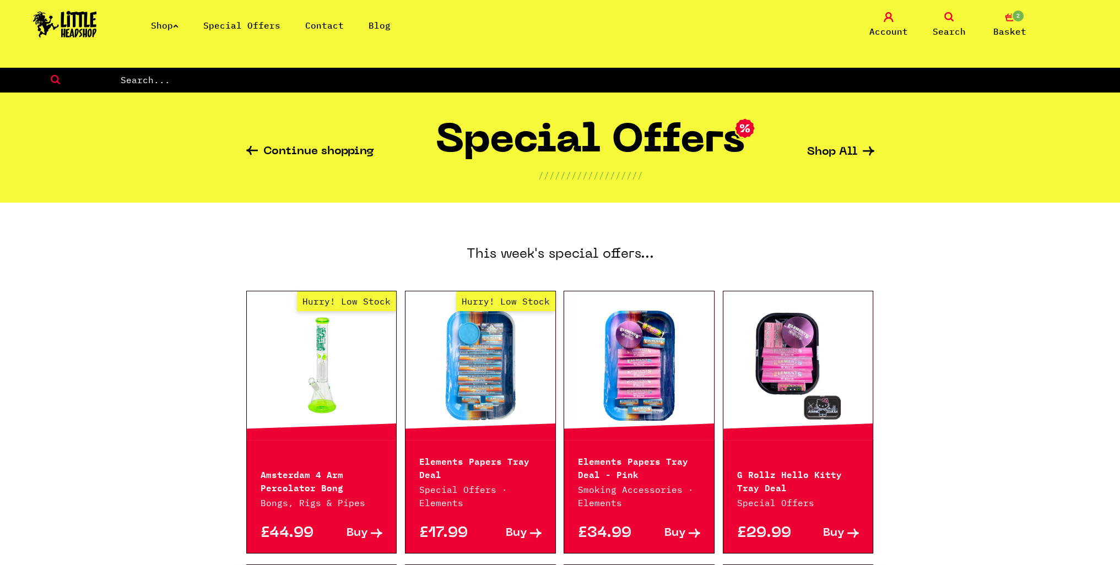
click at [171, 21] on link "Shop" at bounding box center [165, 25] width 28 height 11
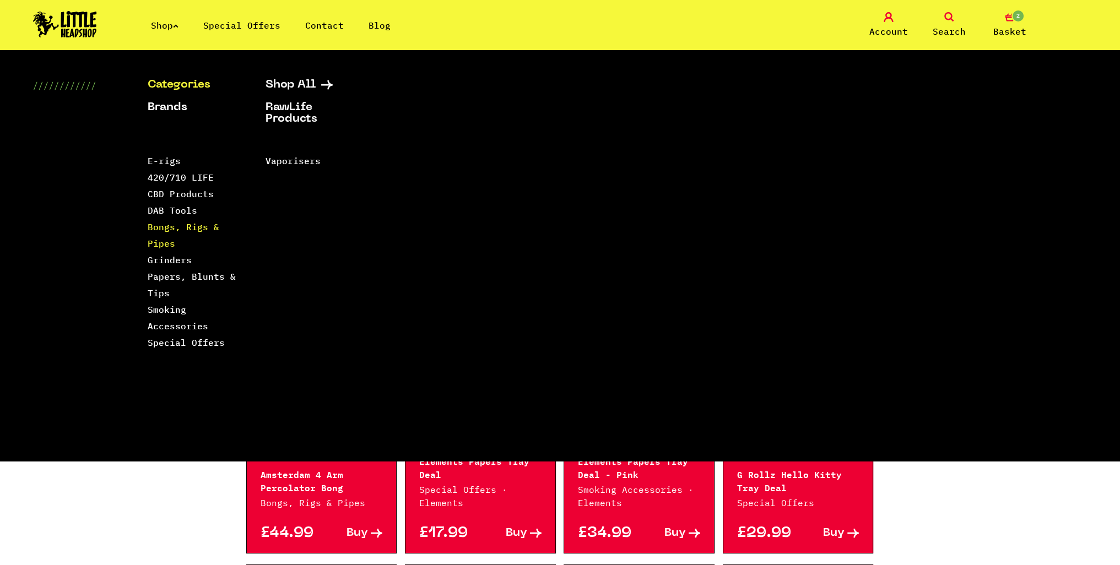
click at [159, 224] on link "Bongs, Rigs & Pipes" at bounding box center [184, 235] width 72 height 28
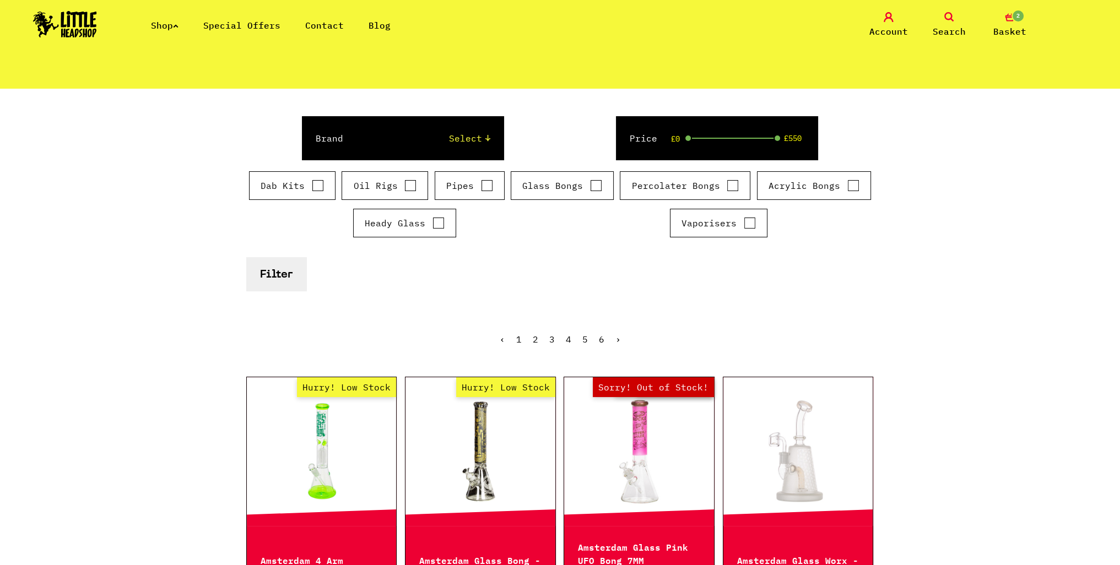
scroll to position [110, 0]
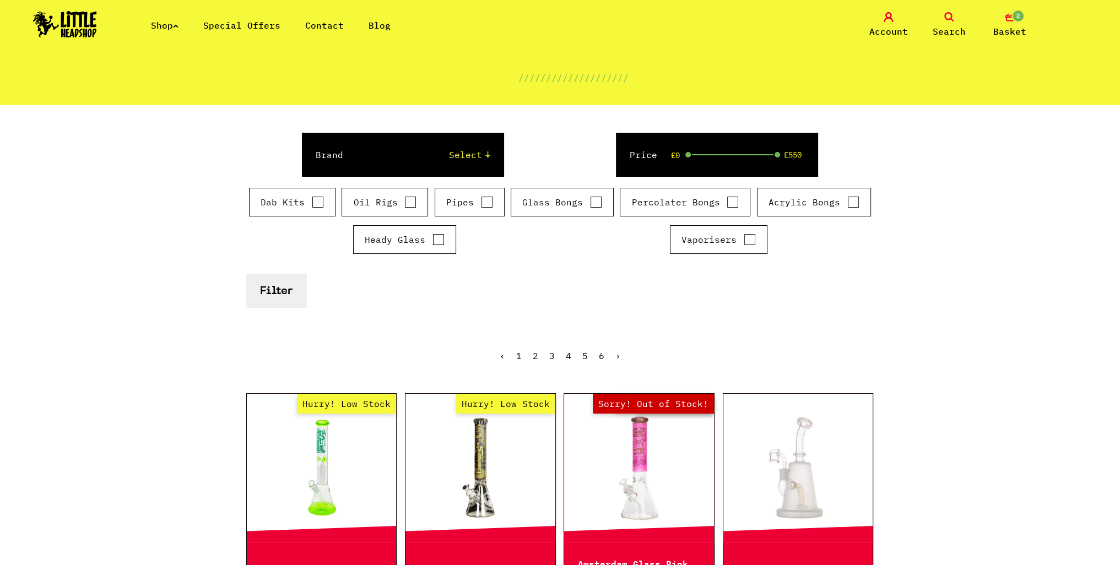
click at [597, 201] on input "Glass Bongs" at bounding box center [596, 202] width 12 height 11
checkbox input "true"
click at [293, 291] on button "Filter" at bounding box center [276, 291] width 60 height 34
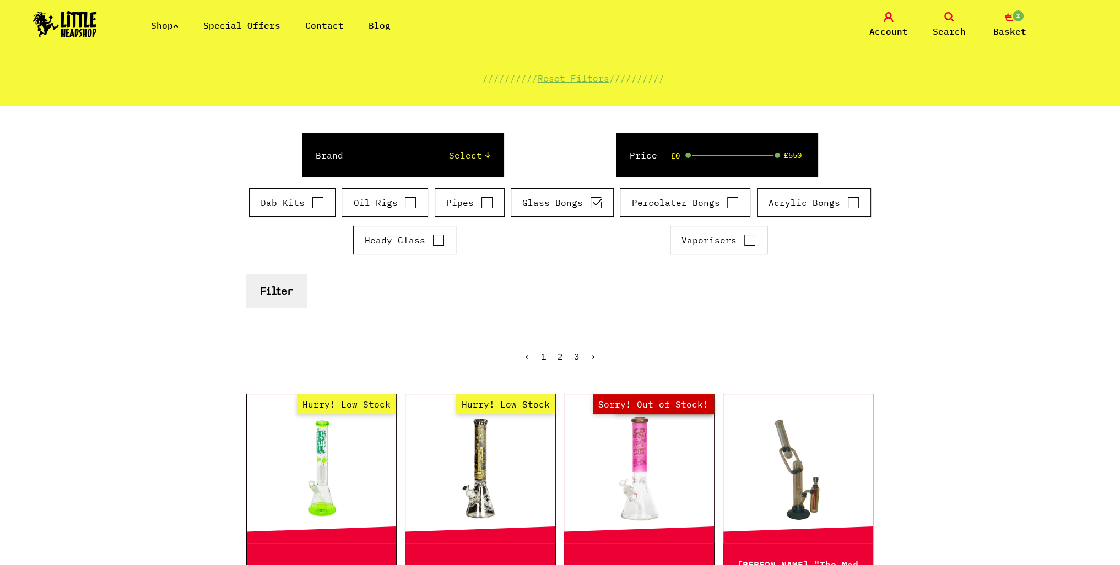
scroll to position [110, 0]
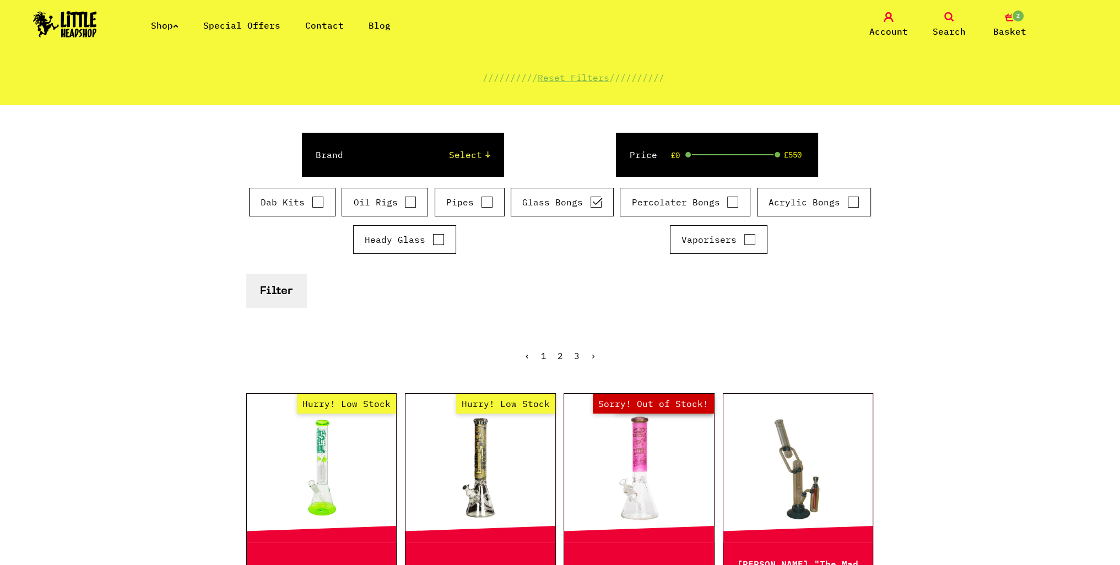
click at [433, 247] on div "Heady Glass" at bounding box center [404, 239] width 103 height 29
click at [435, 241] on input "Heady Glass" at bounding box center [439, 239] width 12 height 11
checkbox input "true"
click at [599, 206] on input "Glass Bongs" at bounding box center [596, 202] width 12 height 11
checkbox input "false"
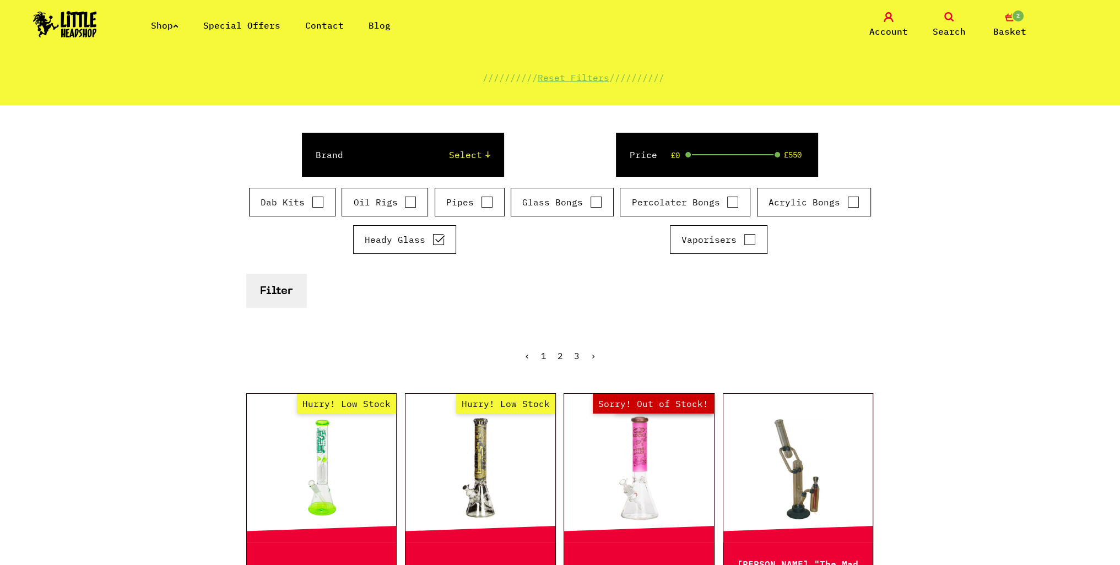
click at [295, 290] on button "Filter" at bounding box center [276, 291] width 60 height 34
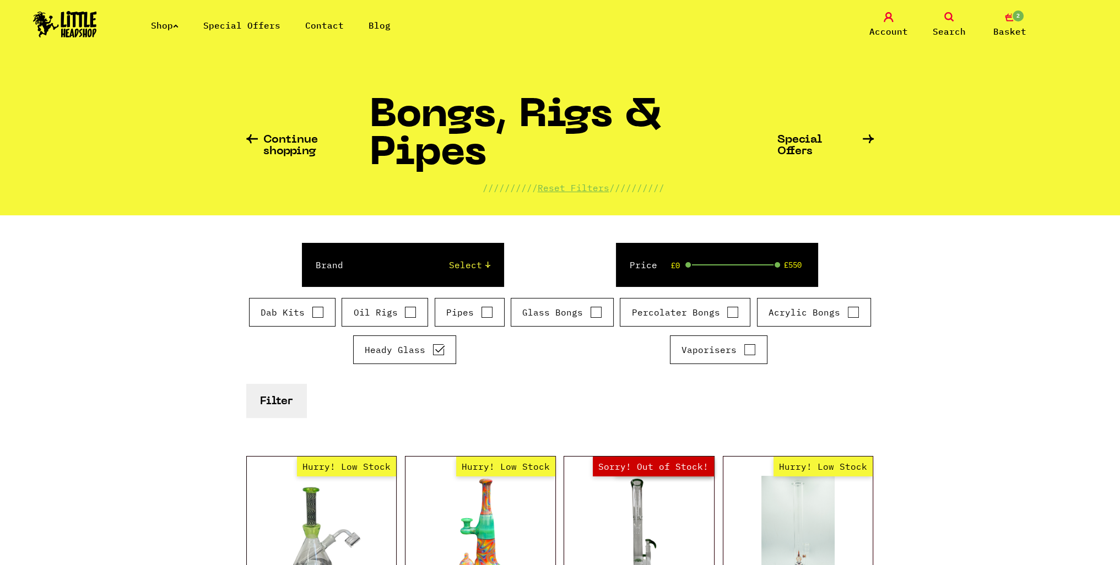
click at [439, 349] on input "Heady Glass" at bounding box center [439, 349] width 12 height 11
checkbox input "false"
click at [593, 318] on div "Glass Bongs" at bounding box center [562, 312] width 103 height 29
click at [595, 309] on input "Glass Bongs" at bounding box center [596, 312] width 12 height 11
checkbox input "true"
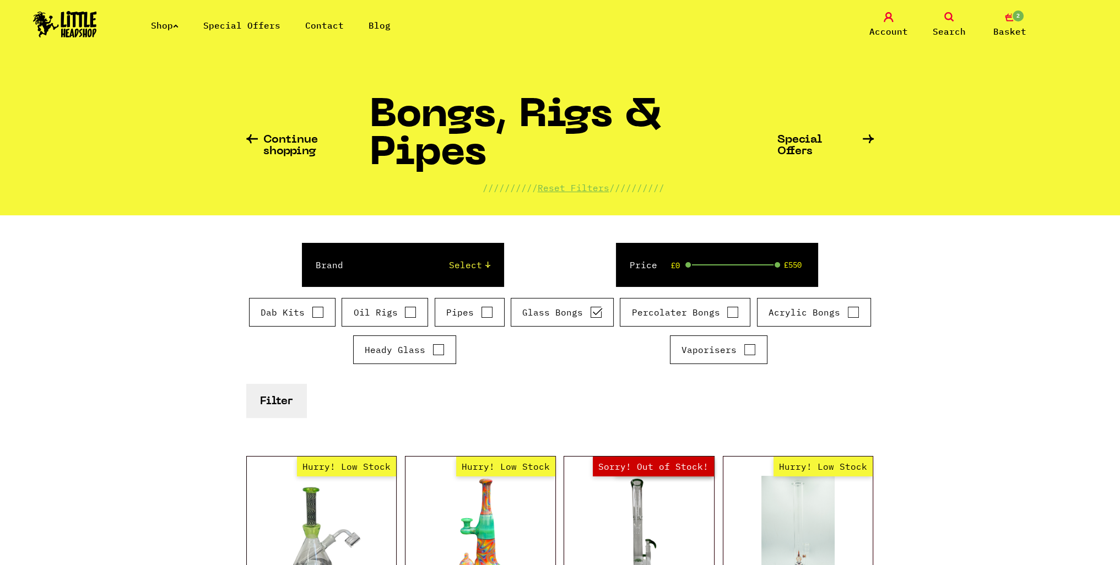
drag, startPoint x: 233, startPoint y: 405, endPoint x: 252, endPoint y: 402, distance: 19.6
click at [234, 405] on div "Continue shopping Bongs, Rigs & Pipes ////////// Reset Filters ////////// Speci…" at bounding box center [560, 562] width 1120 height 990
click at [263, 400] on button "Filter" at bounding box center [276, 401] width 60 height 34
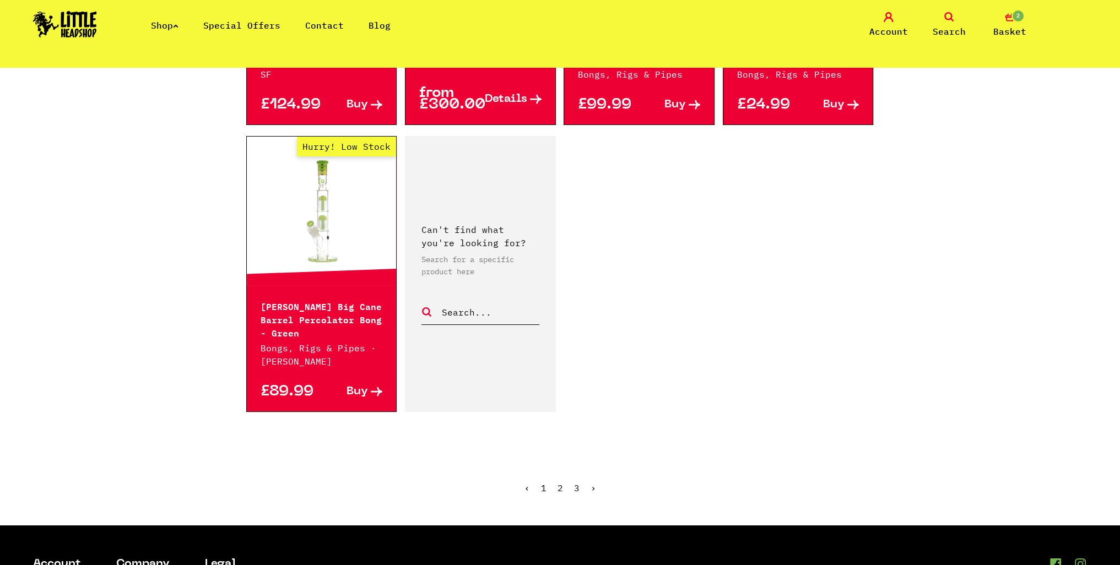
scroll to position [1818, 0]
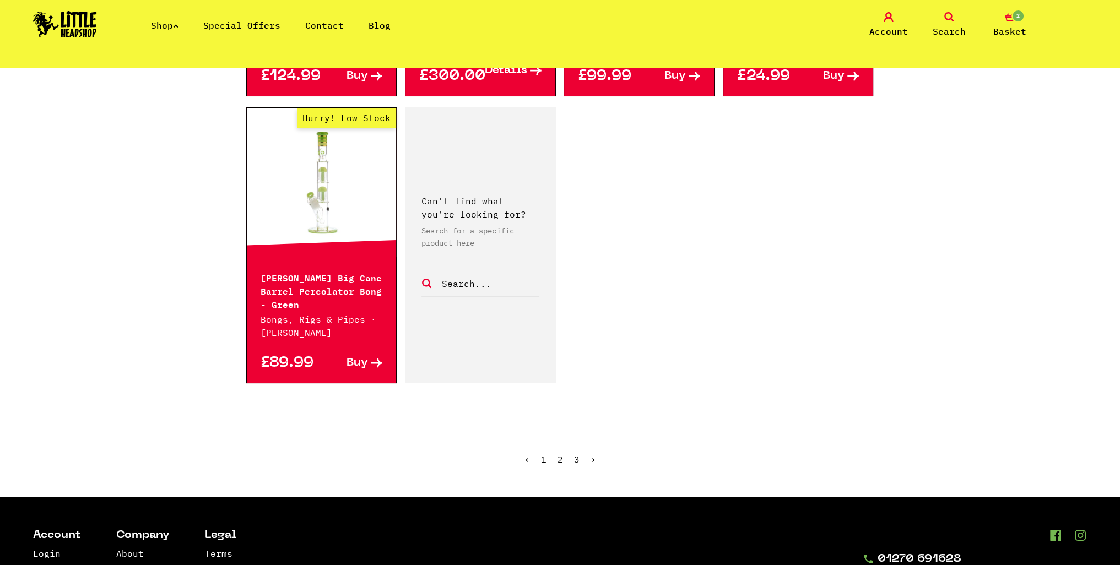
click at [561, 454] on link "2" at bounding box center [561, 459] width 6 height 11
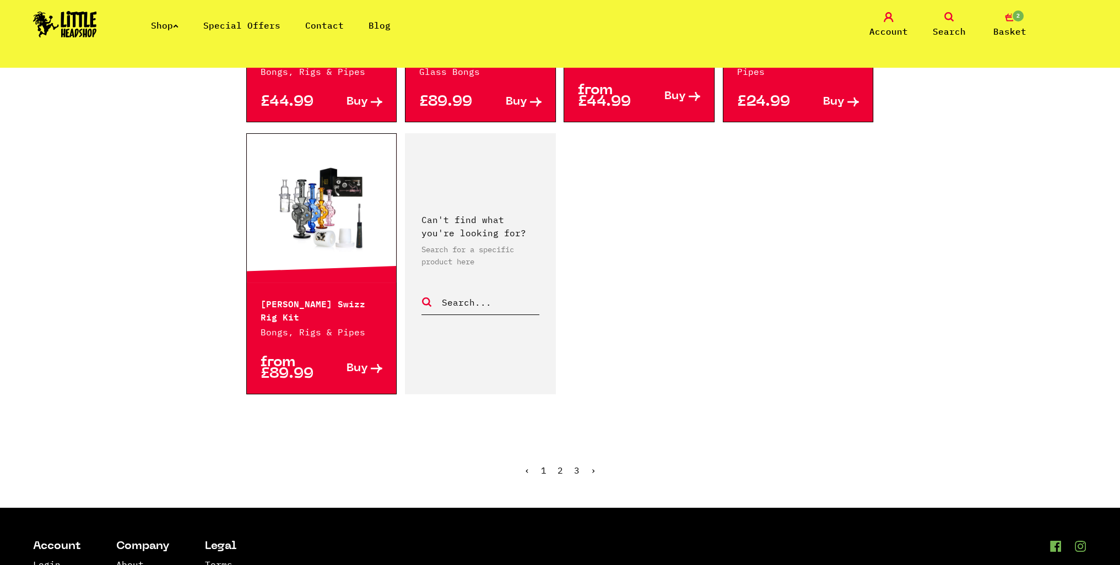
scroll to position [1818, 0]
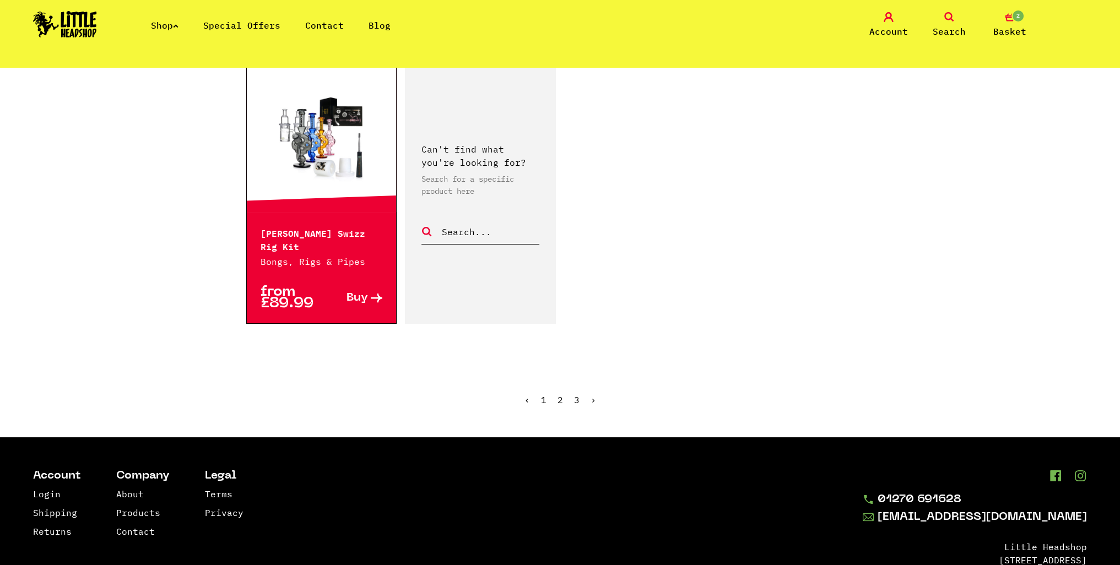
click at [575, 395] on link "3" at bounding box center [577, 400] width 6 height 11
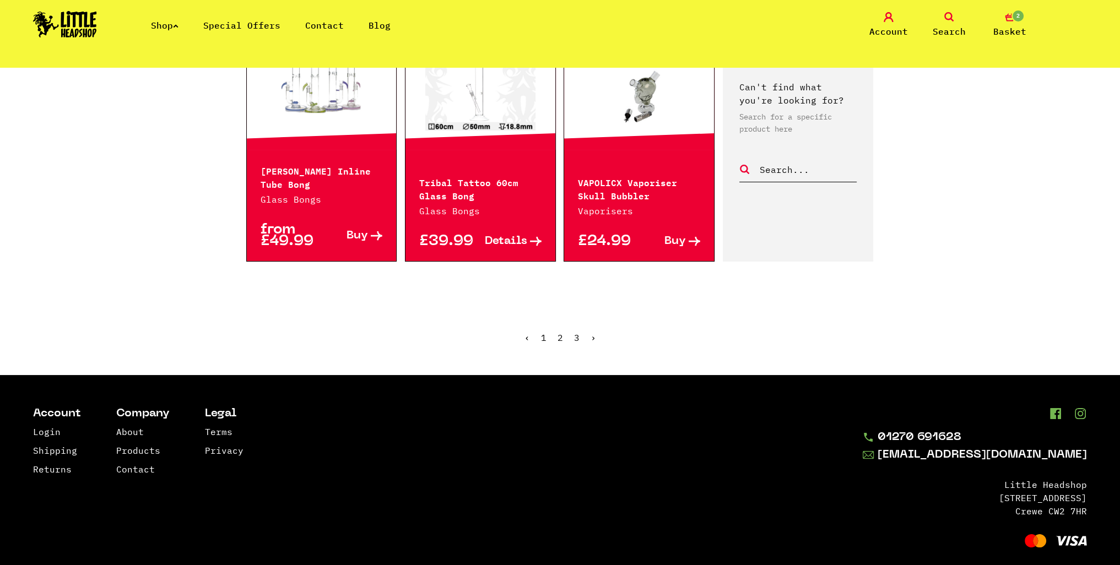
scroll to position [1065, 0]
